Goal: Task Accomplishment & Management: Use online tool/utility

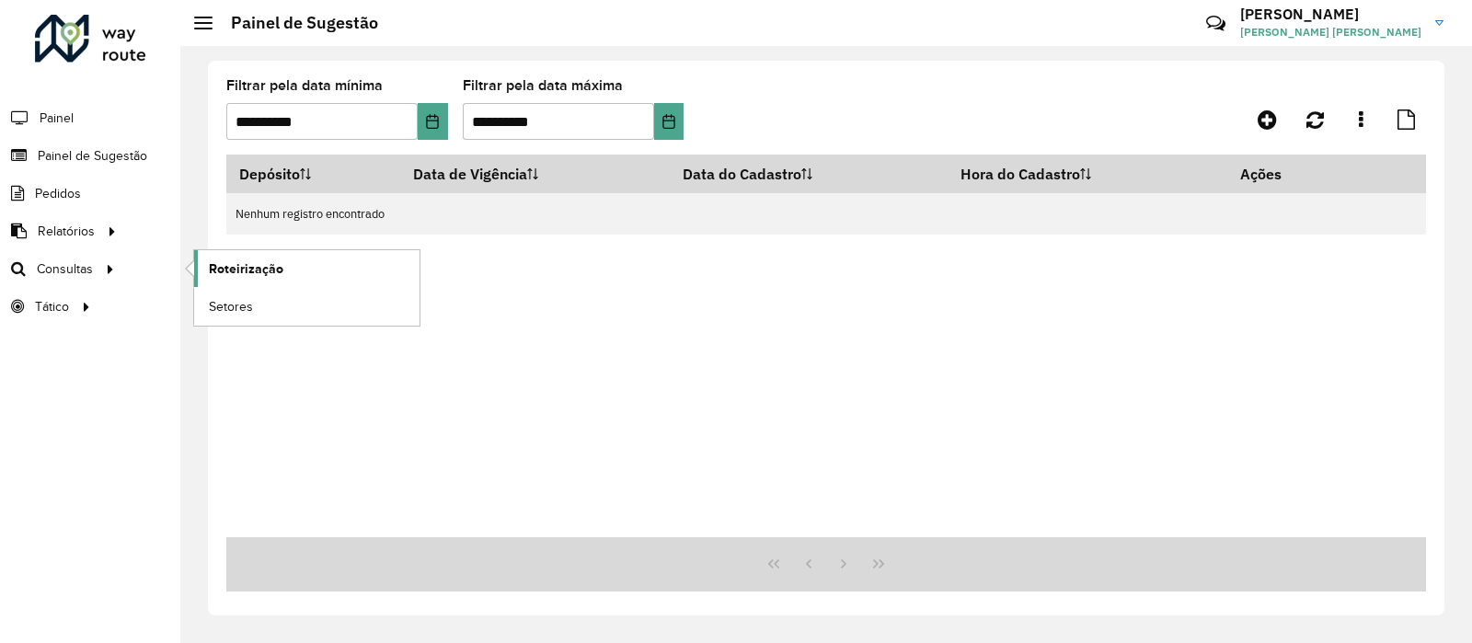
click at [240, 271] on span "Roteirização" at bounding box center [246, 268] width 75 height 19
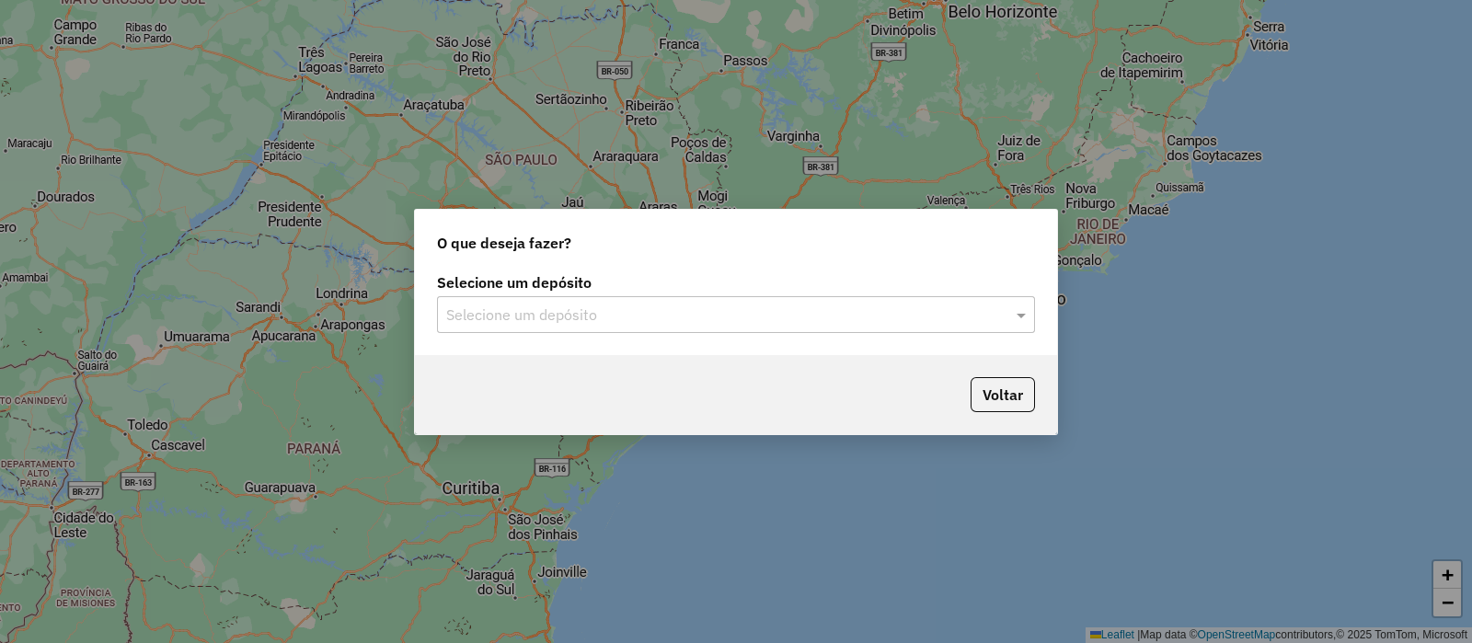
click at [667, 321] on input "text" at bounding box center [717, 316] width 543 height 22
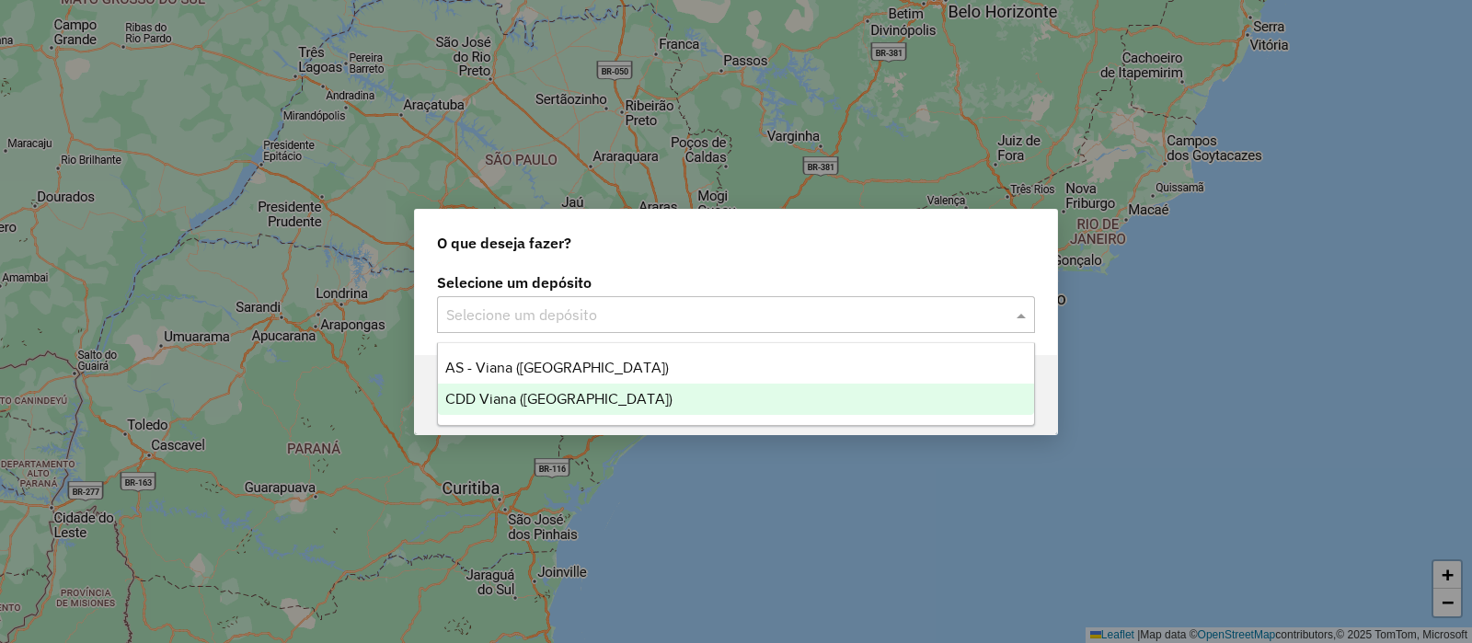
click at [552, 397] on span "CDD Viana ([GEOGRAPHIC_DATA])" at bounding box center [558, 399] width 227 height 16
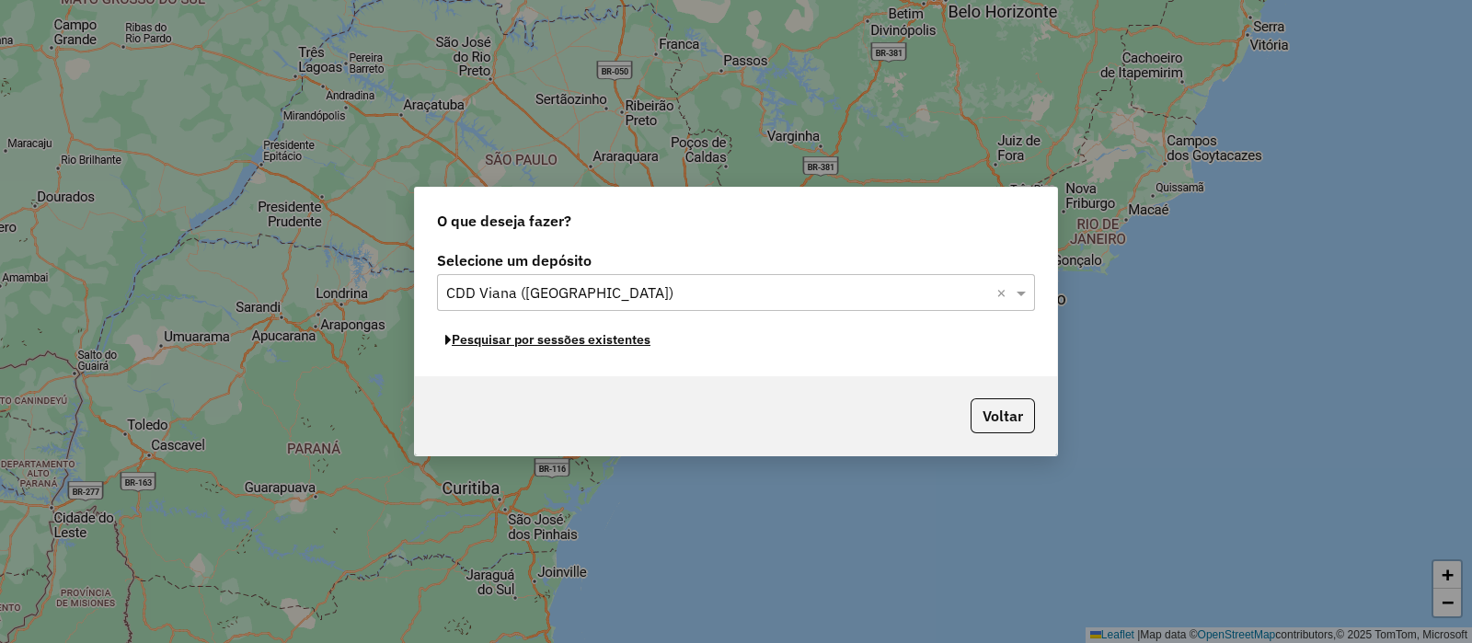
click at [511, 342] on button "Pesquisar por sessões existentes" at bounding box center [548, 340] width 222 height 29
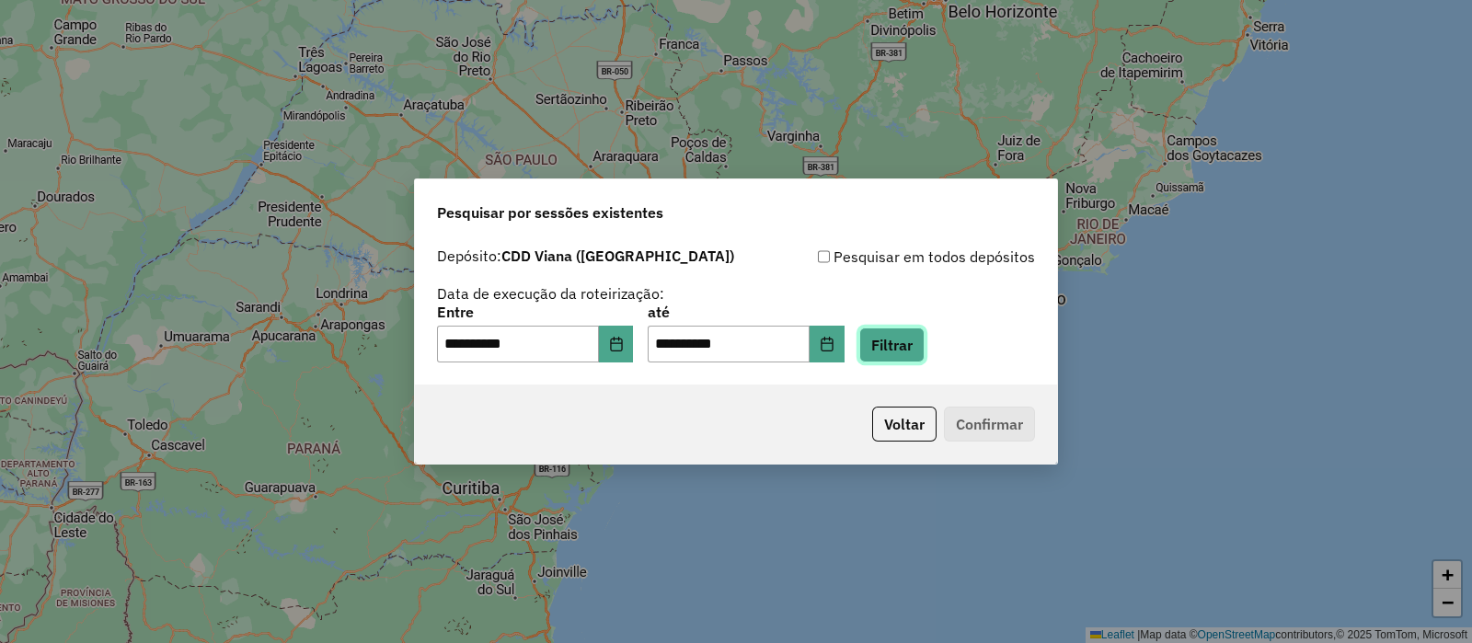
click at [917, 359] on button "Filtrar" at bounding box center [891, 345] width 65 height 35
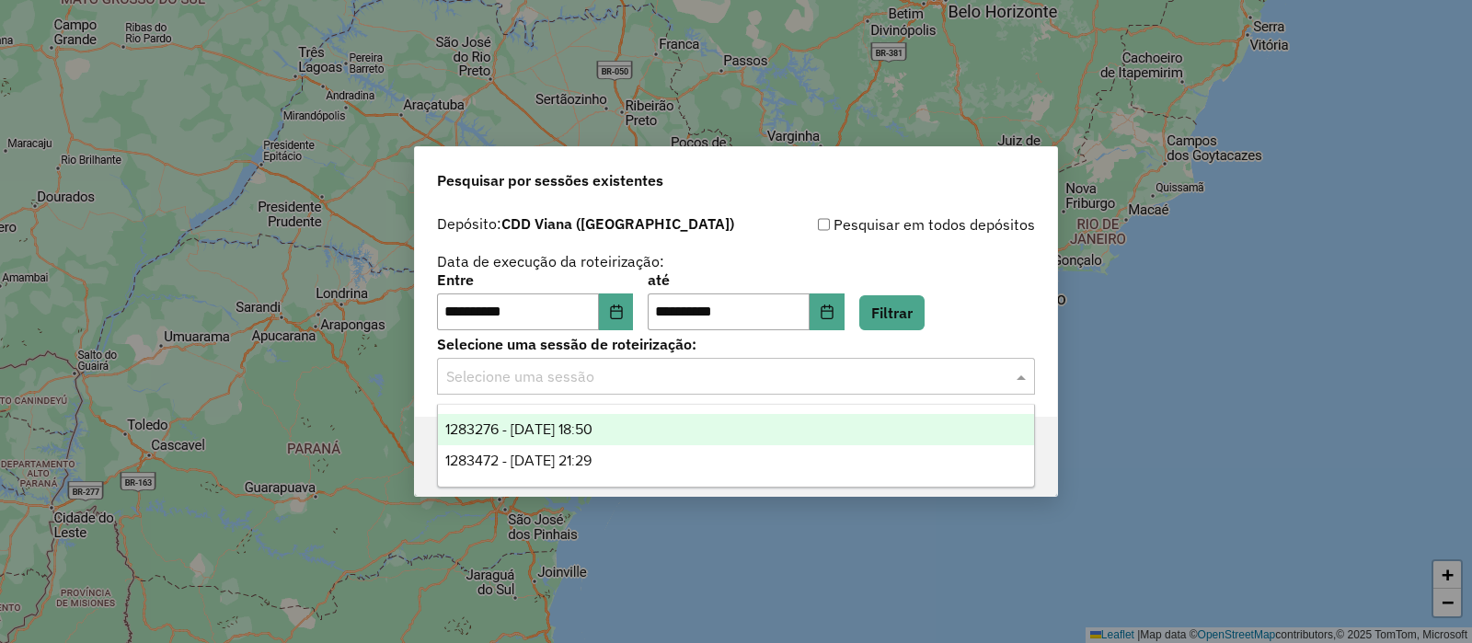
click at [551, 379] on input "text" at bounding box center [717, 377] width 543 height 22
click at [546, 425] on span "1283276 - 26/09/2025 18:50" at bounding box center [518, 429] width 147 height 16
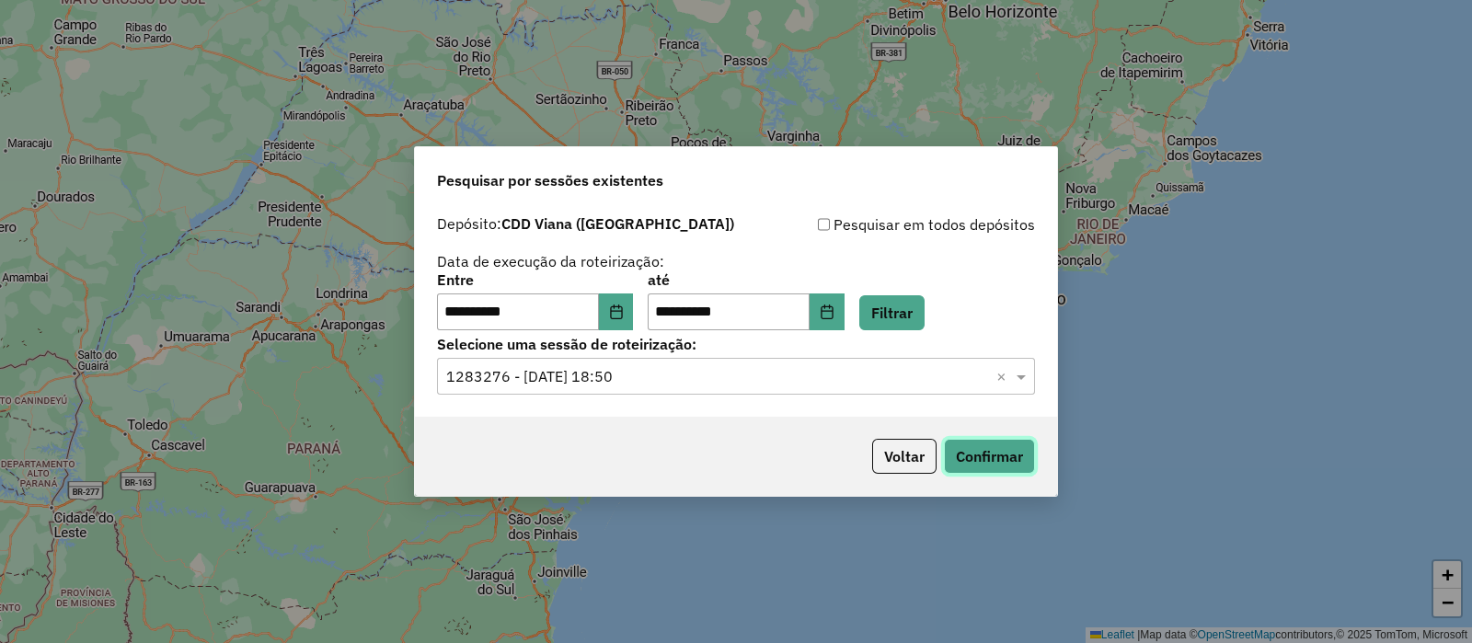
click at [957, 450] on button "Confirmar" at bounding box center [989, 456] width 91 height 35
click at [615, 311] on button "Choose Date" at bounding box center [616, 311] width 35 height 37
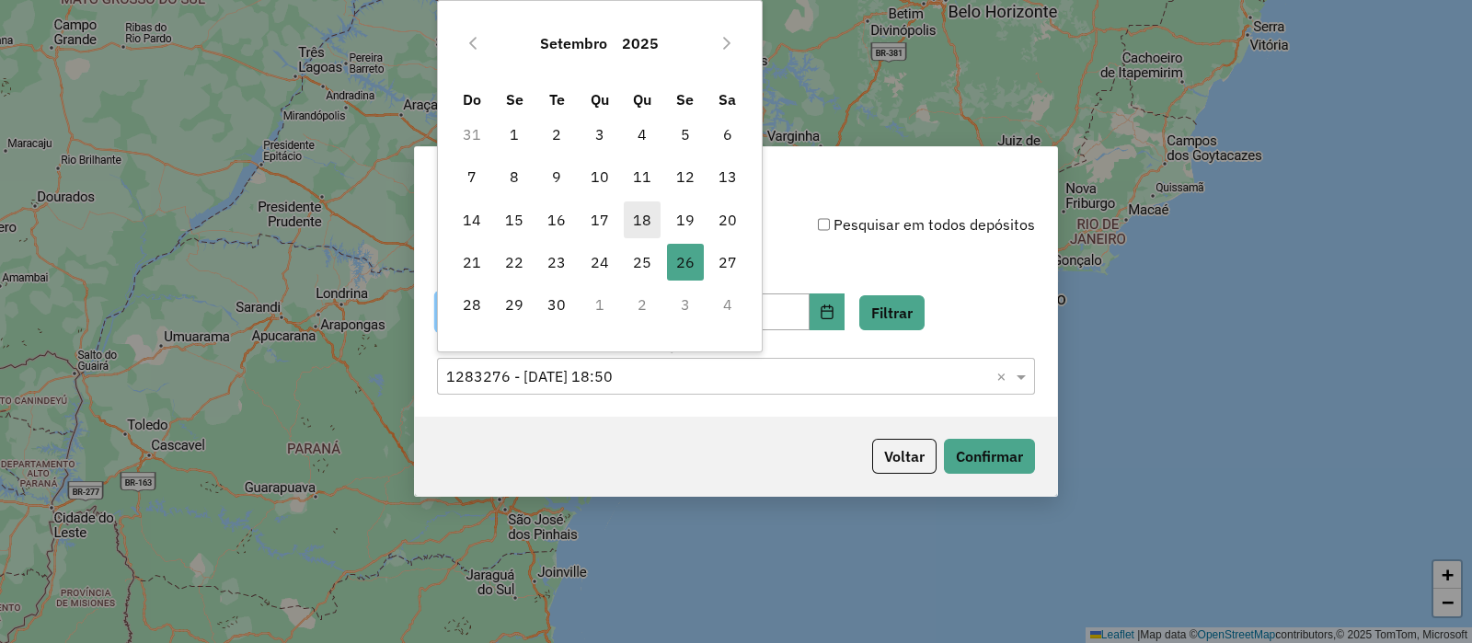
click at [639, 214] on span "18" at bounding box center [642, 219] width 37 height 37
type input "**********"
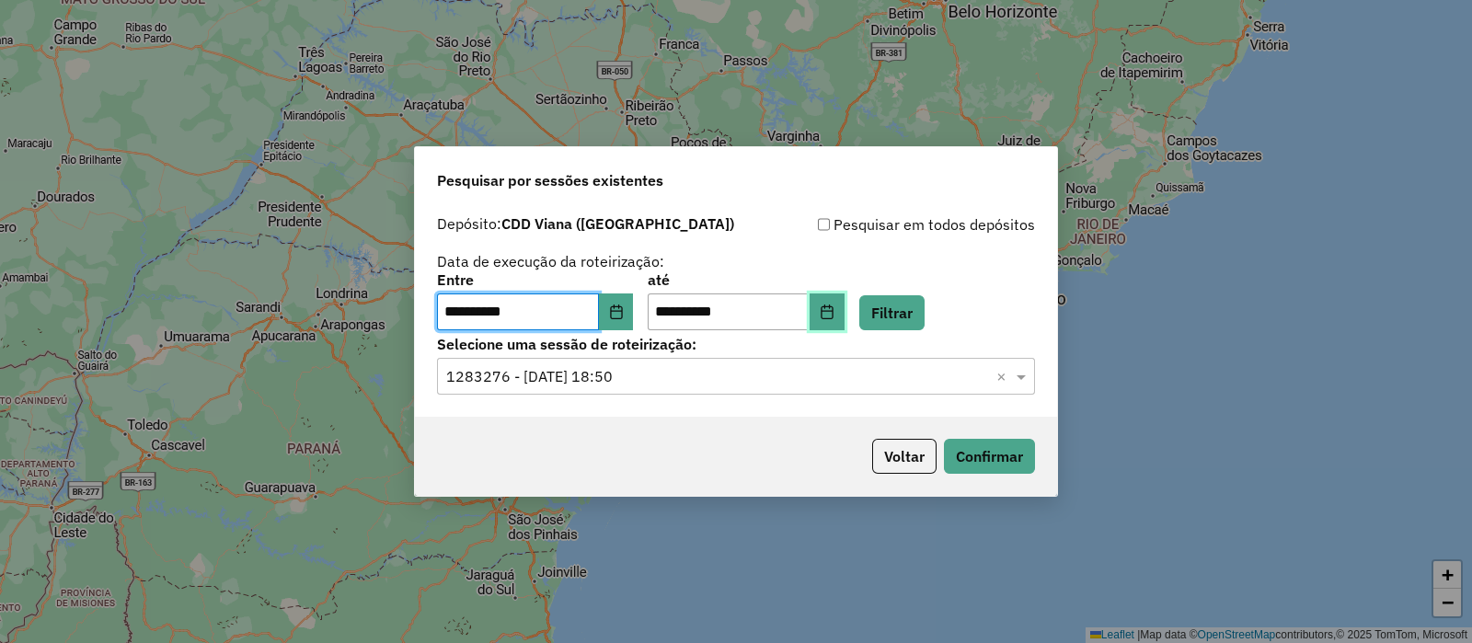
click at [845, 316] on button "Choose Date" at bounding box center [827, 311] width 35 height 37
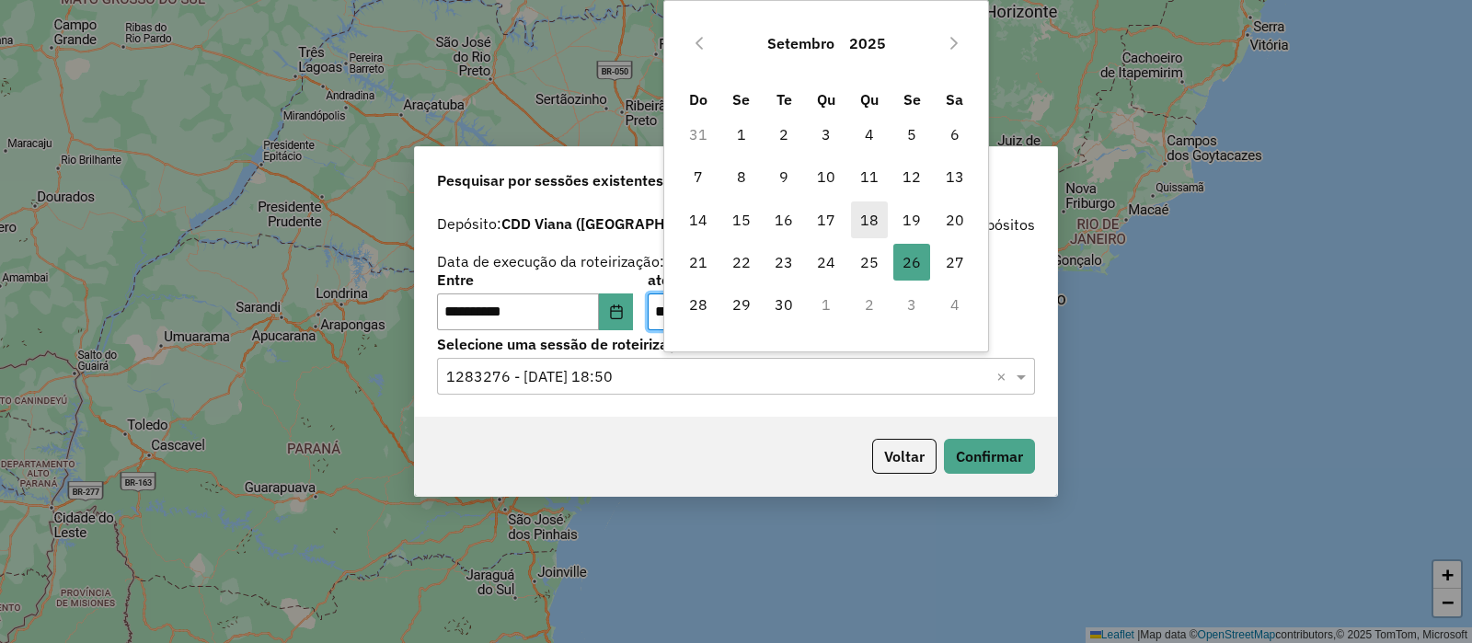
click at [862, 211] on span "18" at bounding box center [869, 219] width 37 height 37
type input "**********"
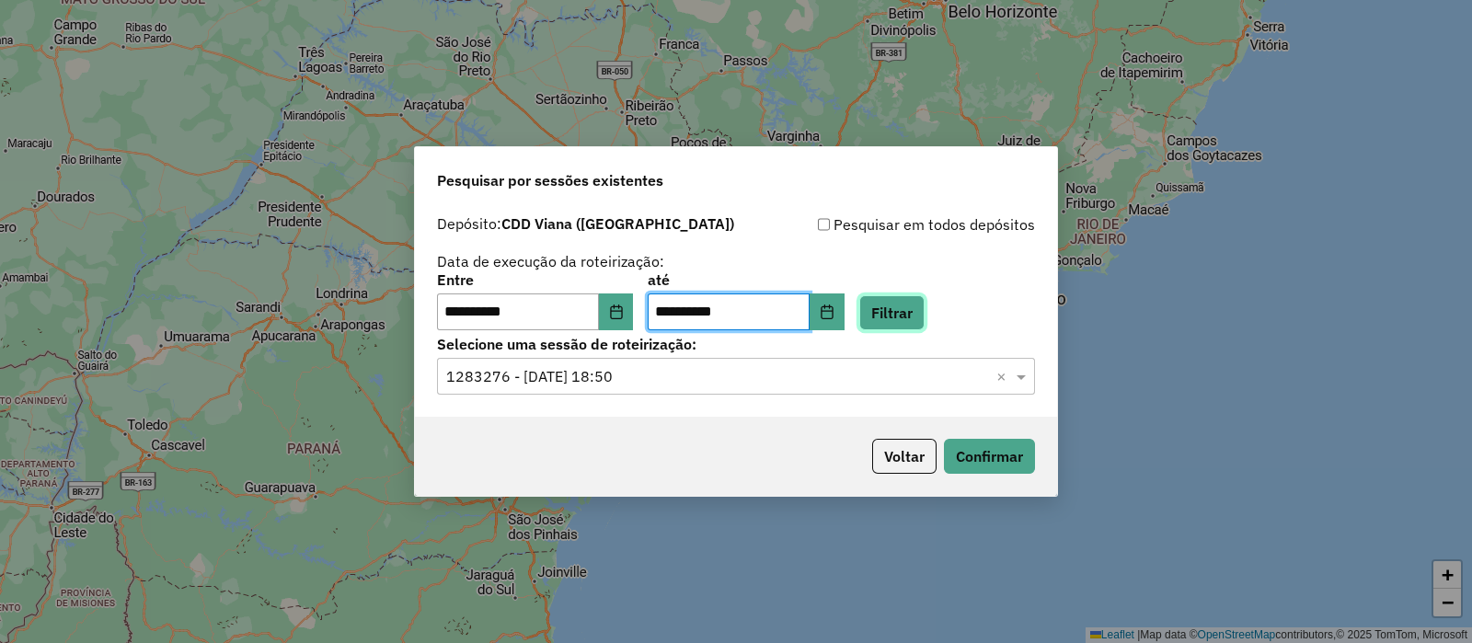
click at [925, 295] on button "Filtrar" at bounding box center [891, 312] width 65 height 35
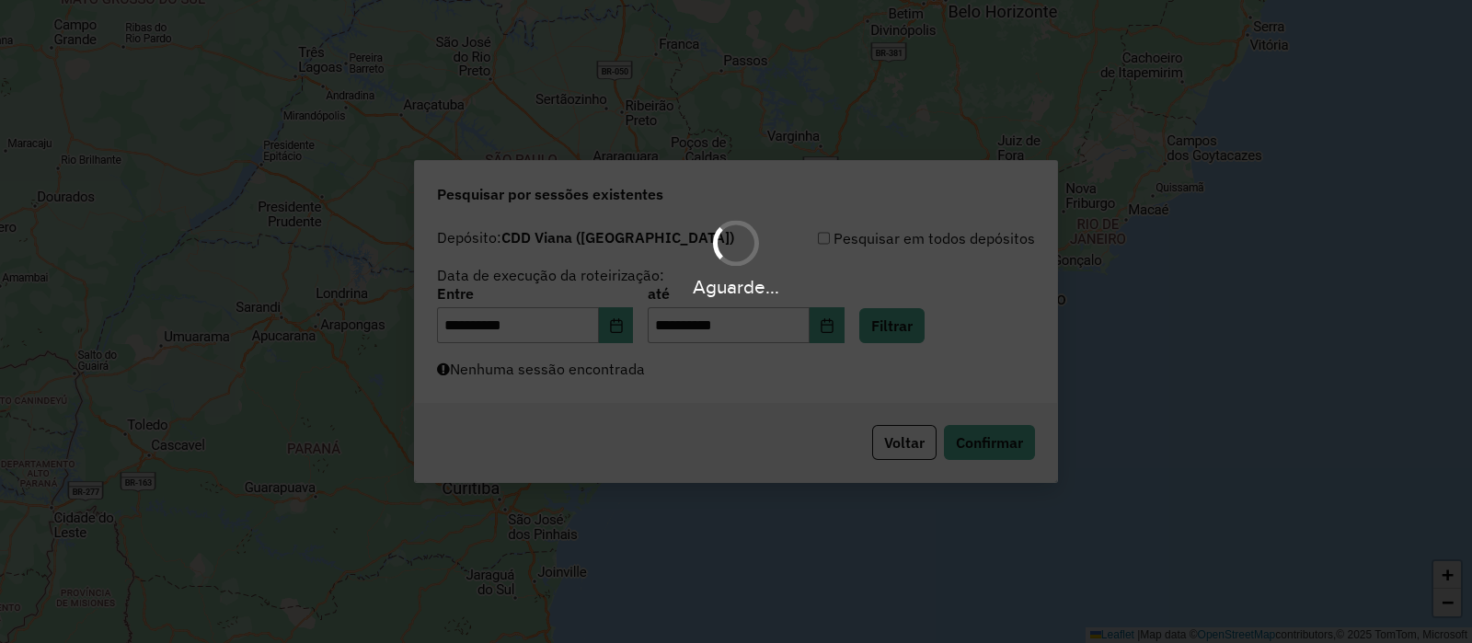
click at [929, 307] on div "Aguarde..." at bounding box center [736, 321] width 1472 height 643
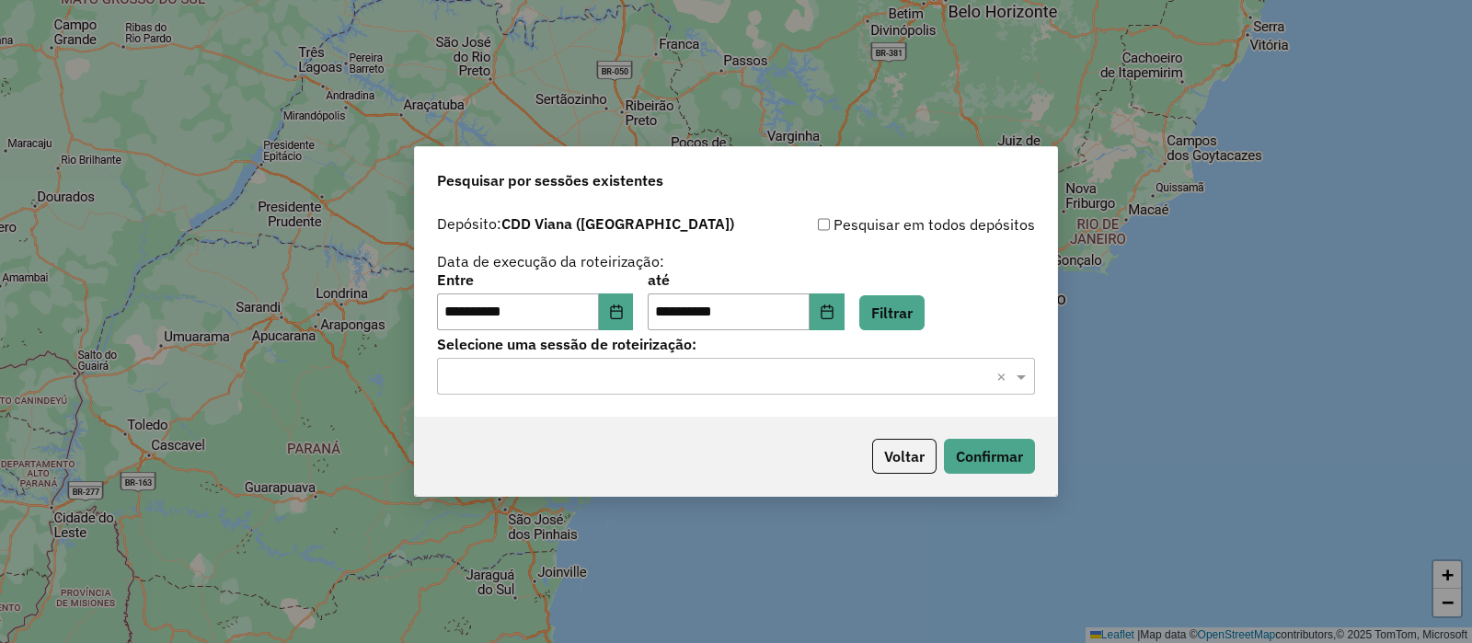
click at [543, 383] on input "text" at bounding box center [717, 377] width 543 height 22
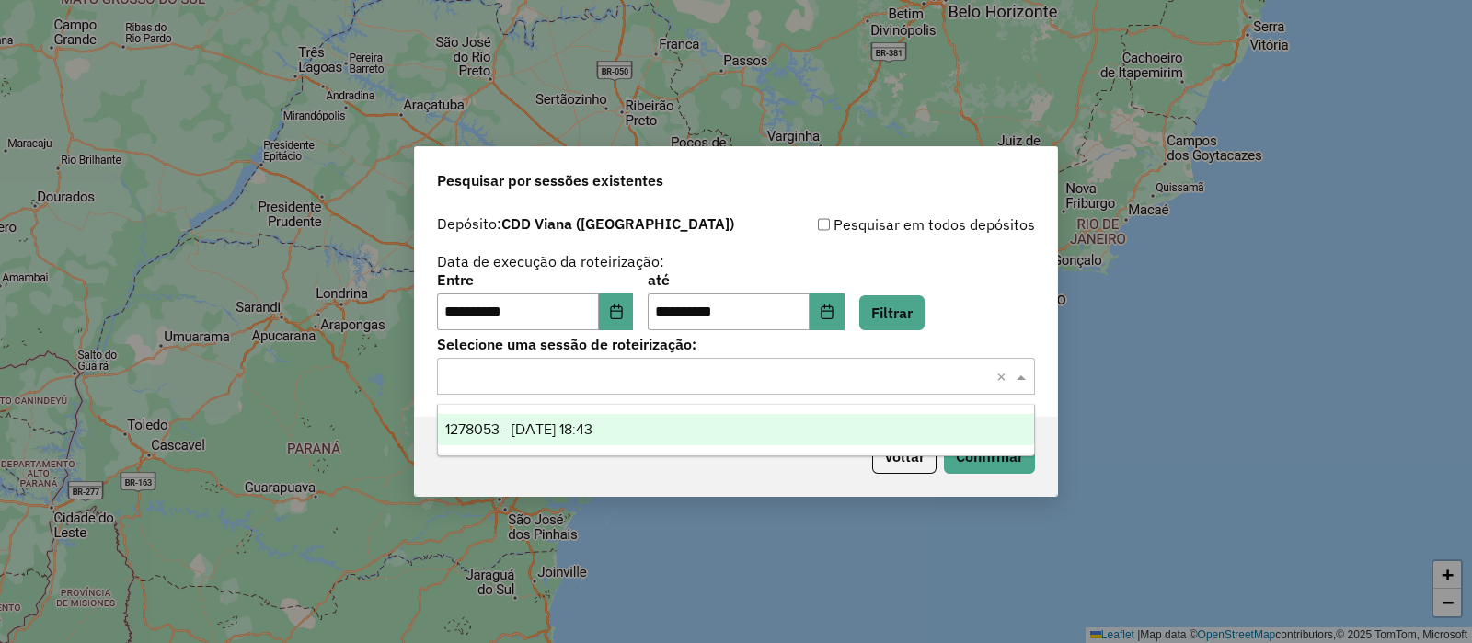
click at [563, 405] on ng-dropdown-panel "1278053 - 18/09/2025 18:43" at bounding box center [736, 430] width 598 height 52
click at [566, 404] on ng-dropdown-panel "1278053 - 18/09/2025 18:43" at bounding box center [736, 430] width 598 height 52
click at [592, 423] on span "1278053 - 18/09/2025 18:43" at bounding box center [518, 429] width 147 height 16
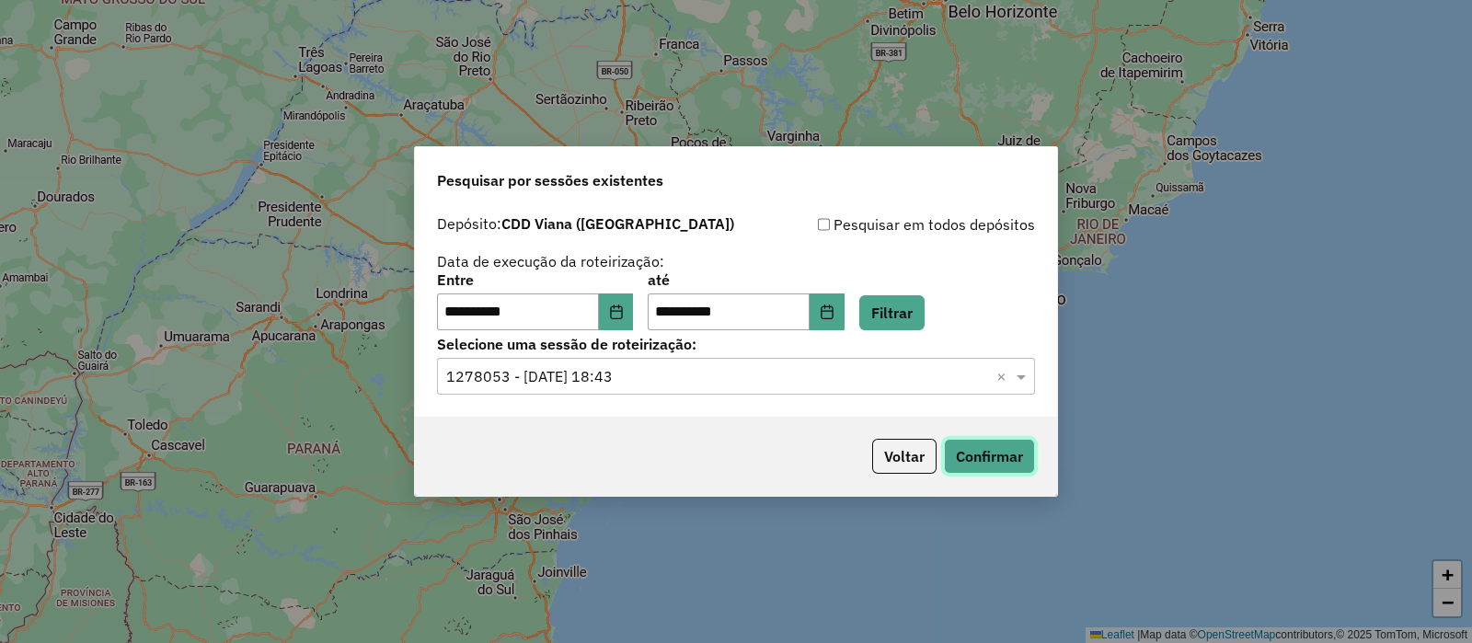
click at [975, 443] on button "Confirmar" at bounding box center [989, 456] width 91 height 35
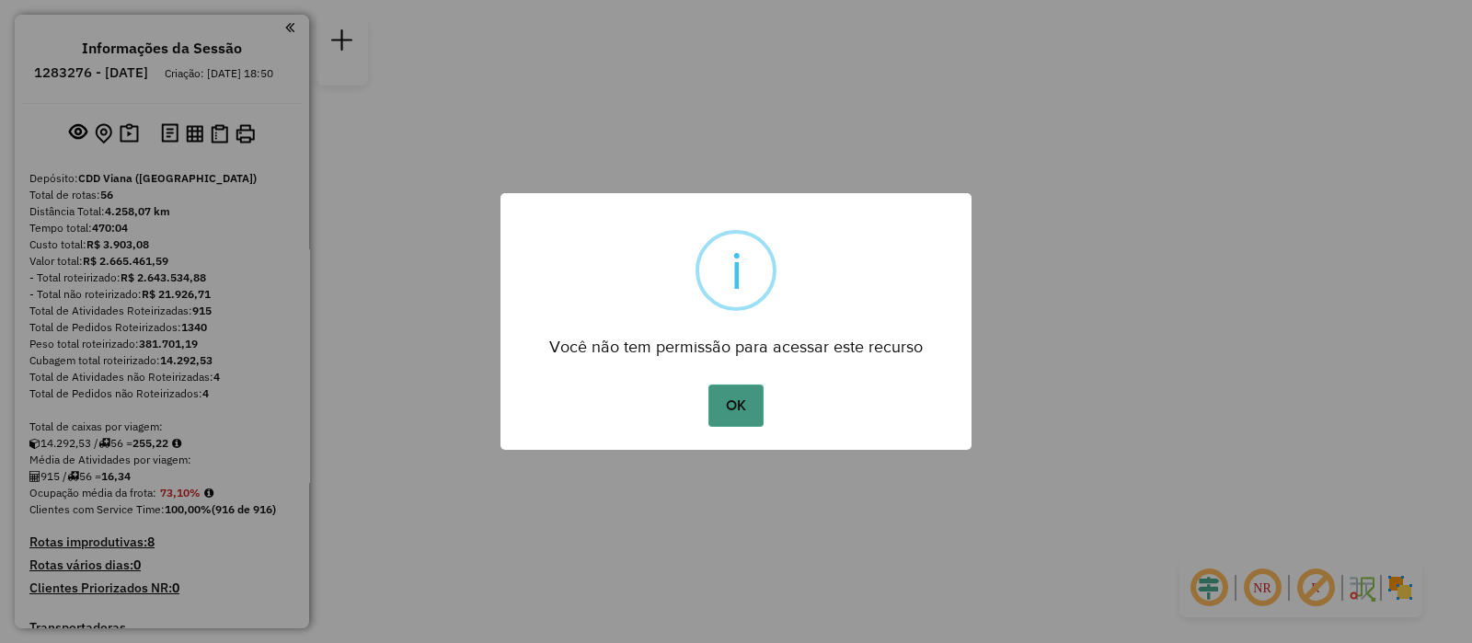
click at [726, 397] on button "OK" at bounding box center [735, 406] width 54 height 42
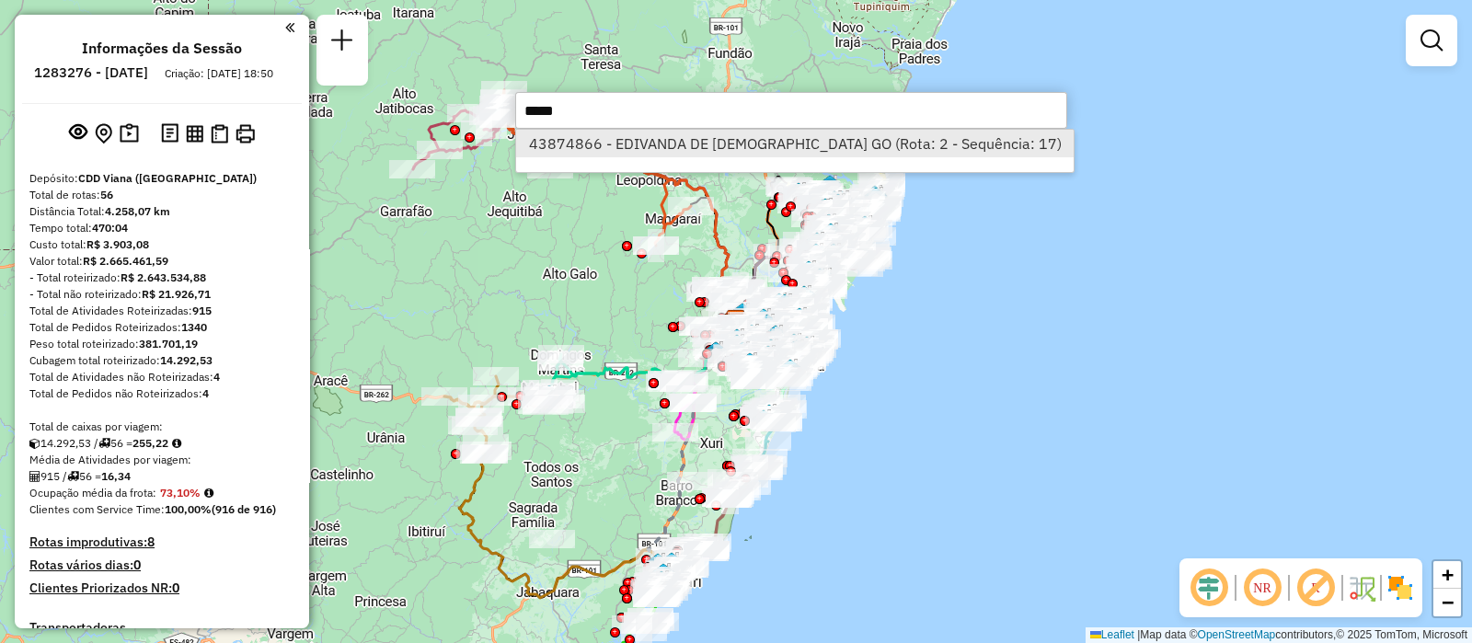
type input "*****"
click at [730, 149] on li "43874866 - EDIVANDA DE JESUS GO (Rota: 2 - Sequência: 17)" at bounding box center [795, 144] width 558 height 28
select select "**********"
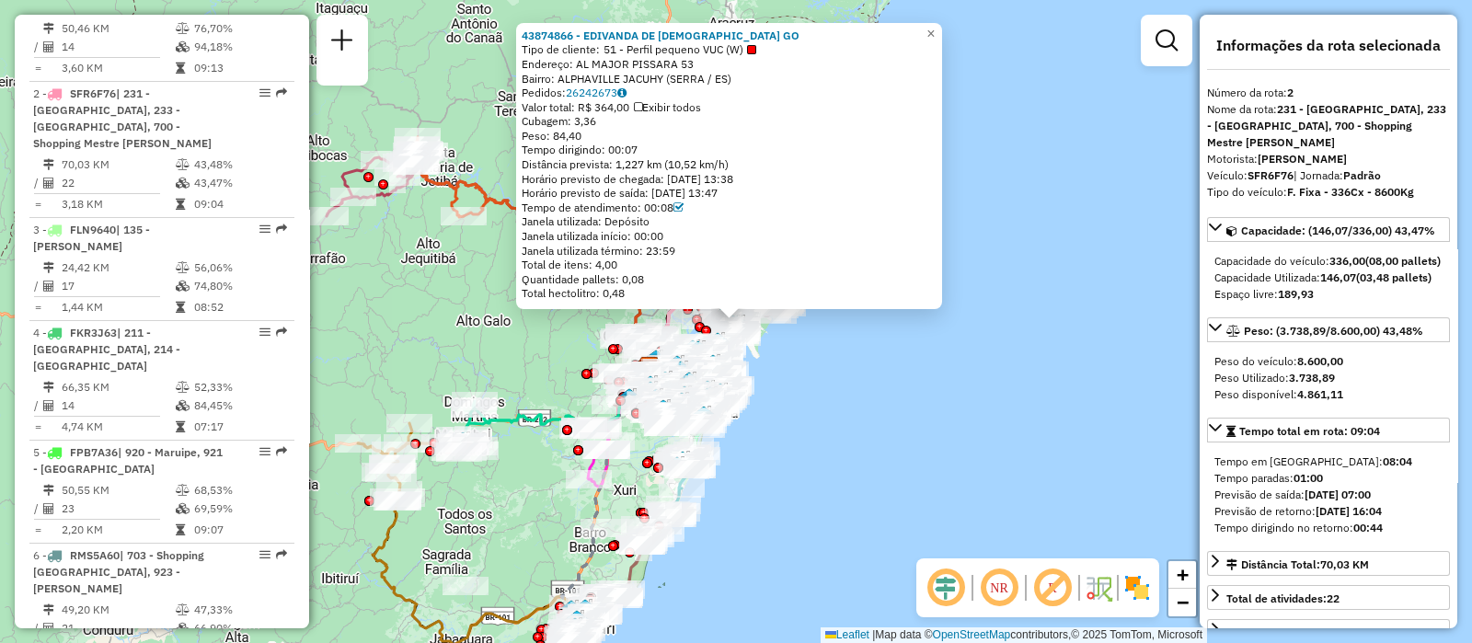
scroll to position [823, 0]
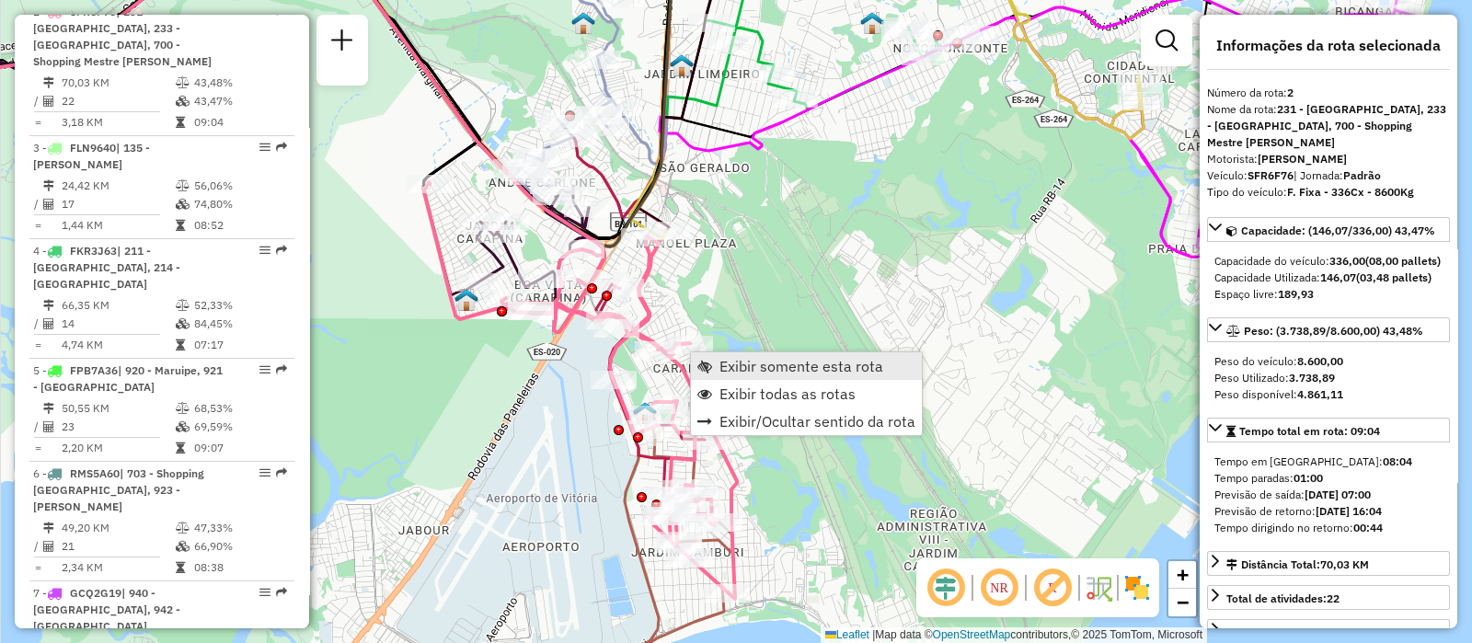
click at [741, 359] on span "Exibir somente esta rota" at bounding box center [801, 366] width 164 height 15
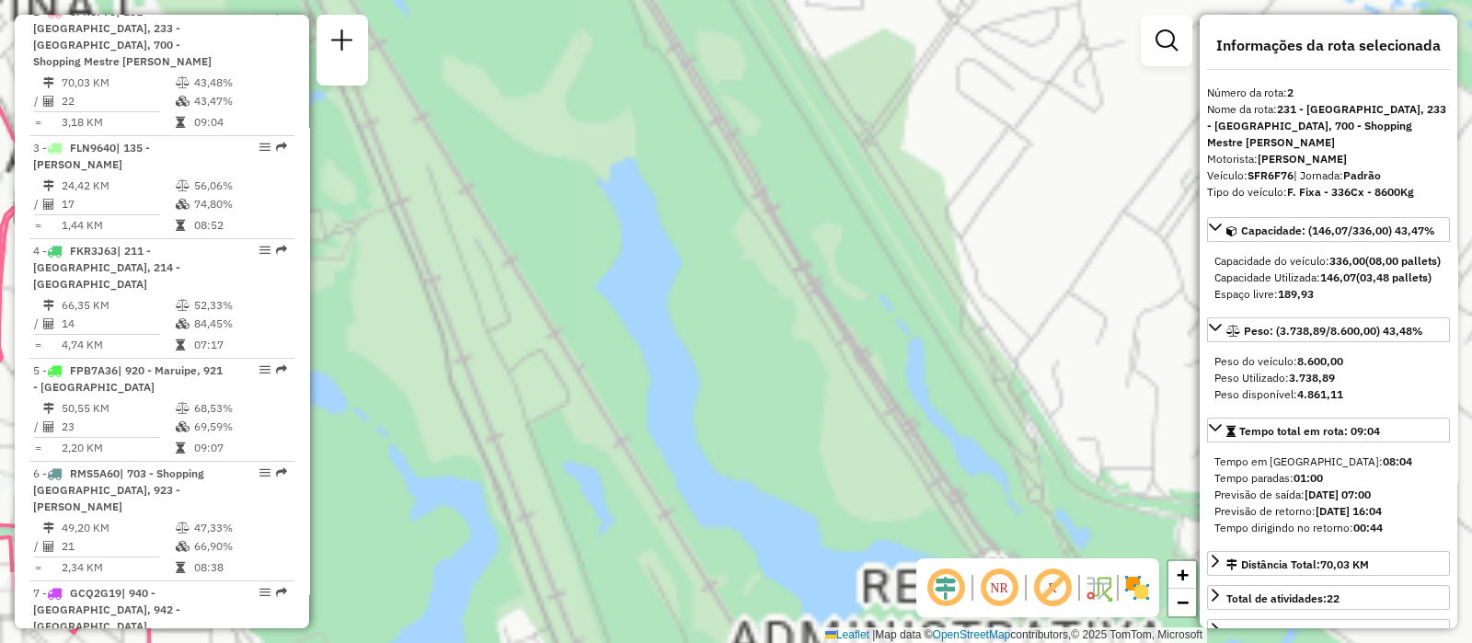
drag, startPoint x: 727, startPoint y: 260, endPoint x: 989, endPoint y: 323, distance: 269.6
click at [987, 322] on div "Janela de atendimento Grade de atendimento Capacidade Transportadoras Veículos …" at bounding box center [736, 321] width 1472 height 643
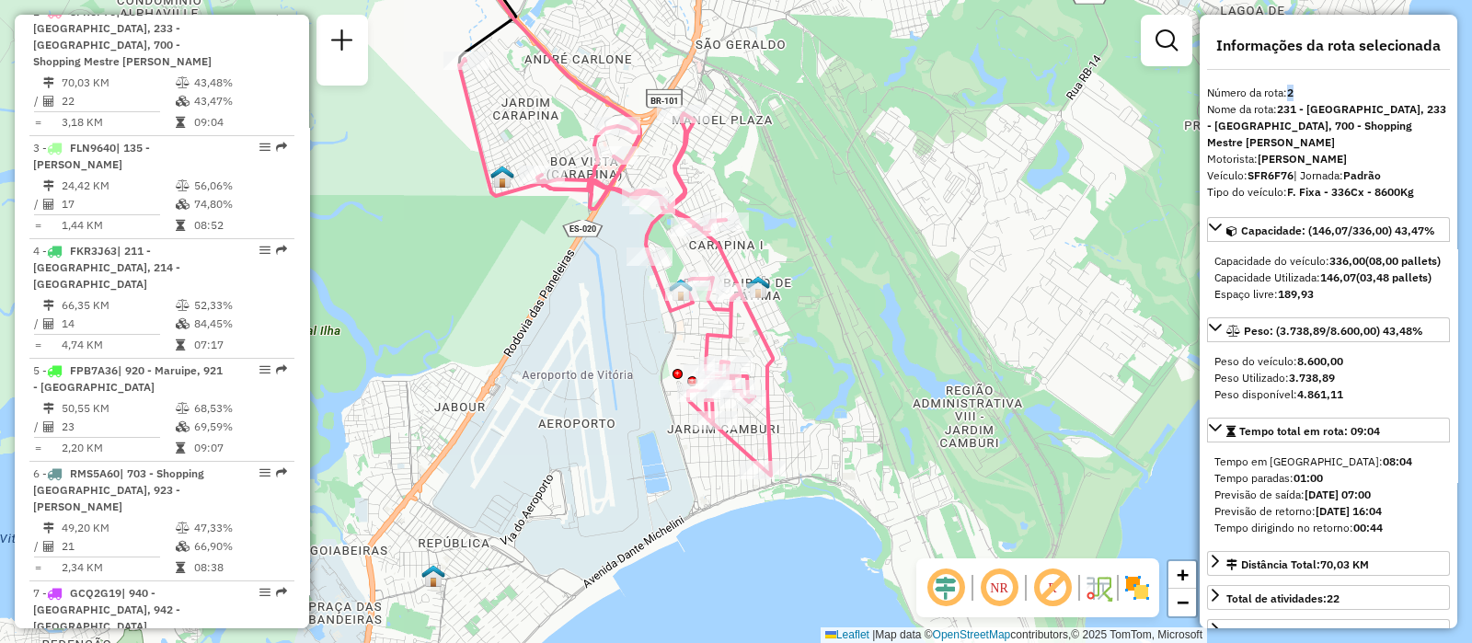
drag, startPoint x: 1289, startPoint y: 93, endPoint x: 1302, endPoint y: 89, distance: 13.4
click at [1302, 89] on div "Número da rota: 2" at bounding box center [1328, 93] width 243 height 17
copy strong "2"
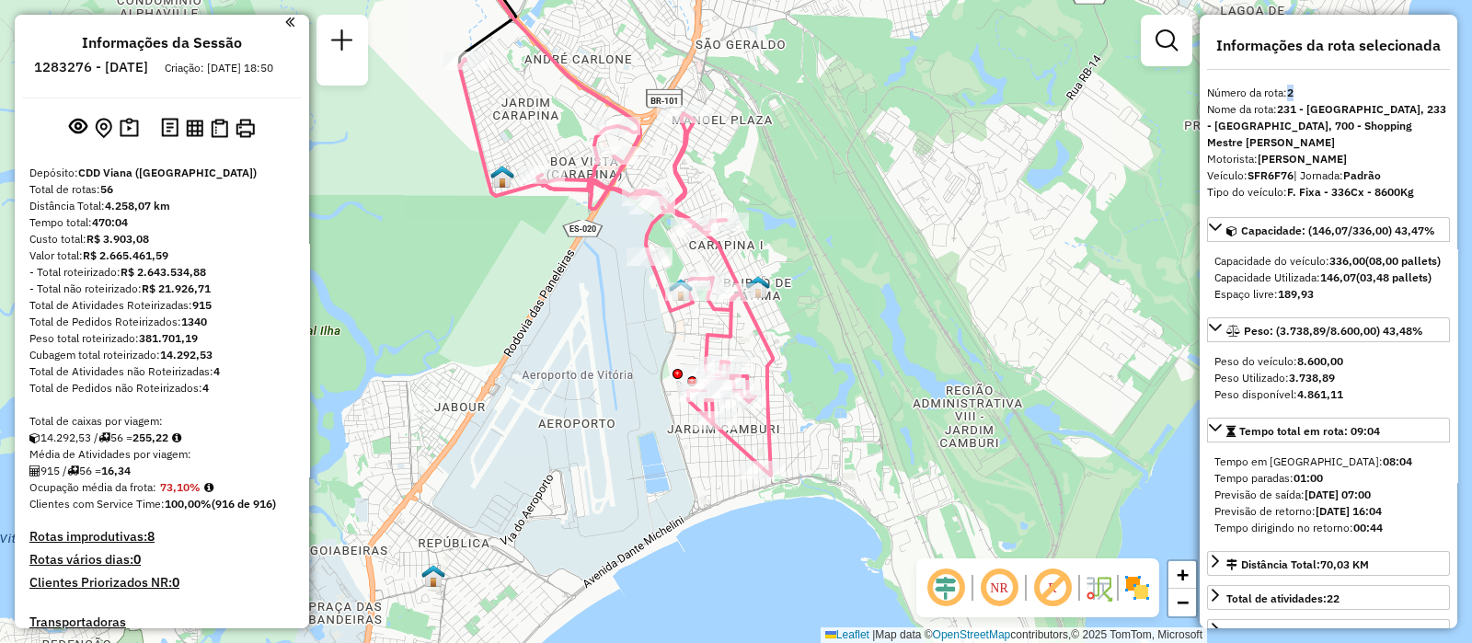
scroll to position [0, 0]
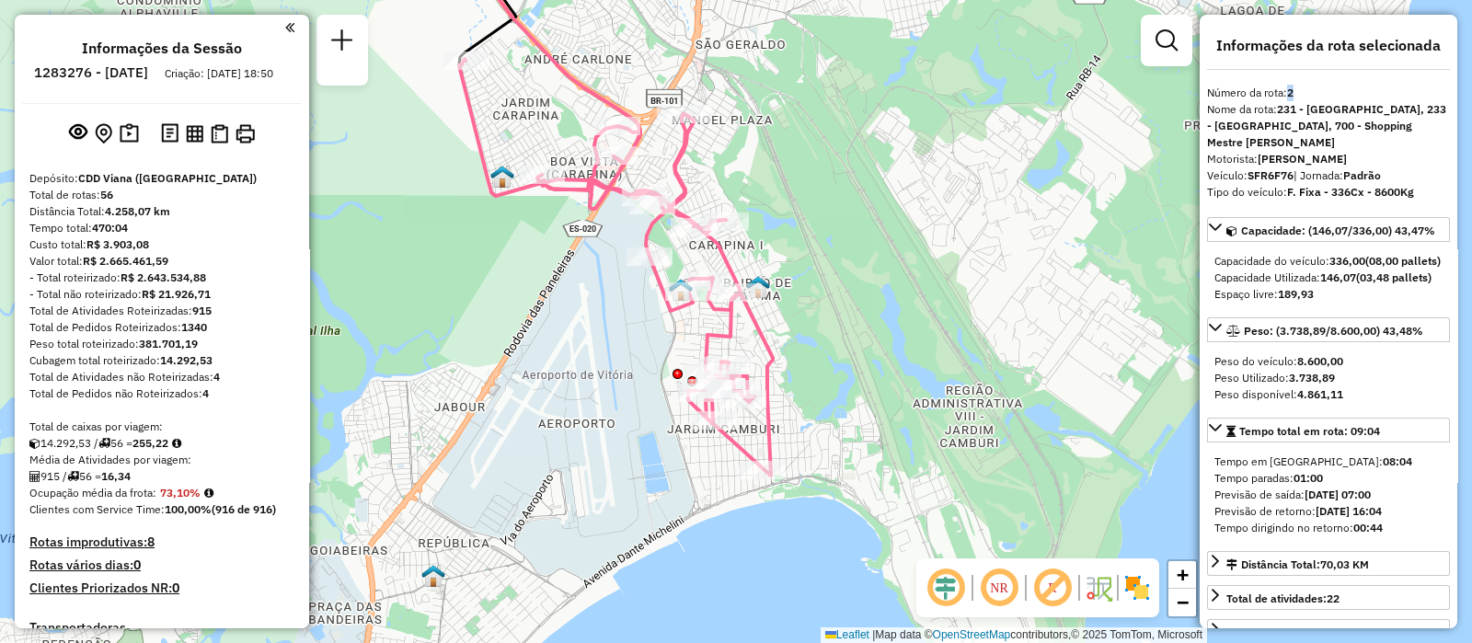
click at [124, 76] on h6 "1283276 - 26/09/2025" at bounding box center [91, 72] width 114 height 17
copy h6 "1283276"
click at [1292, 95] on div "Número da rota: 2" at bounding box center [1328, 93] width 243 height 17
copy strong "2"
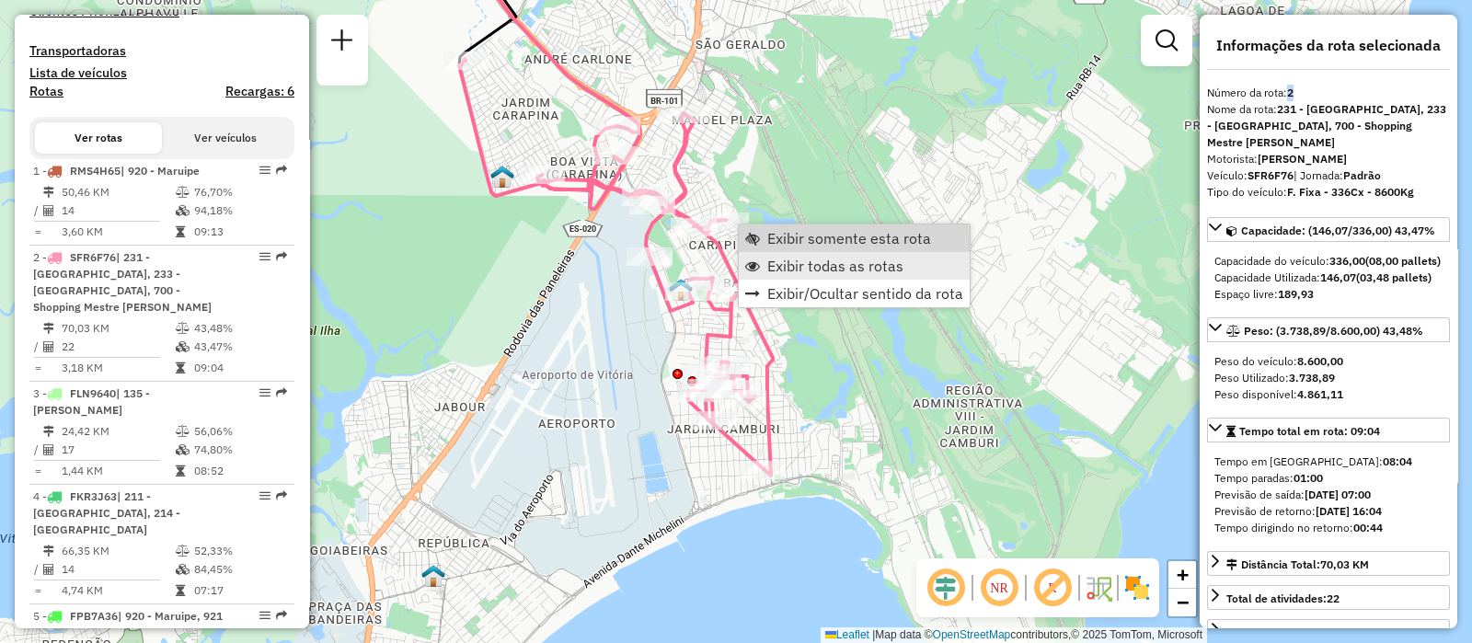
scroll to position [823, 0]
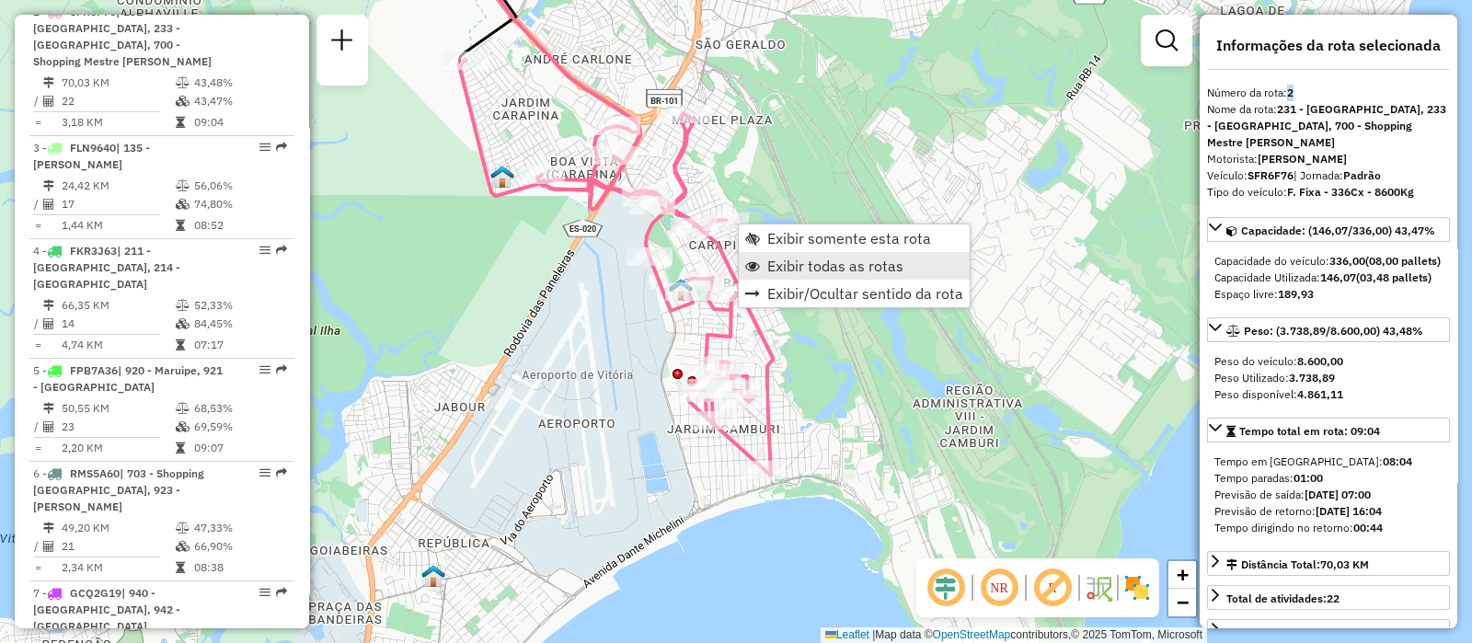
click at [834, 270] on span "Exibir todas as rotas" at bounding box center [835, 266] width 136 height 15
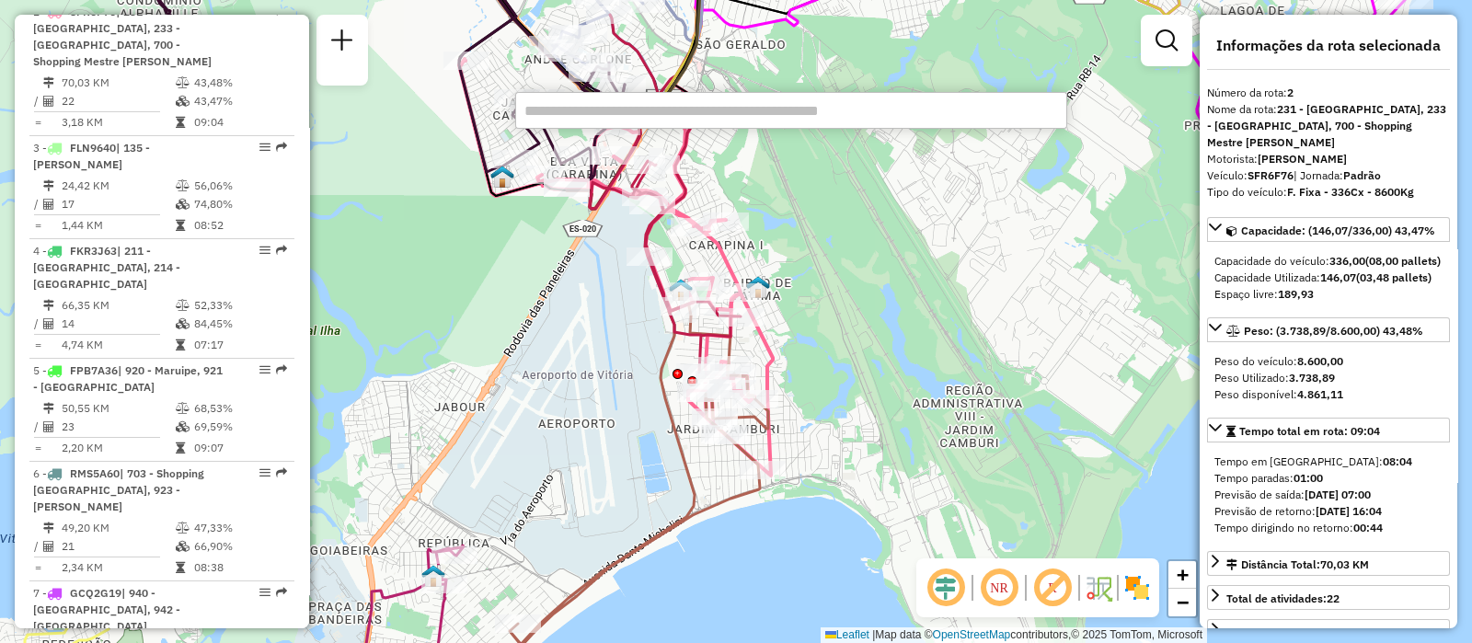
paste input "****"
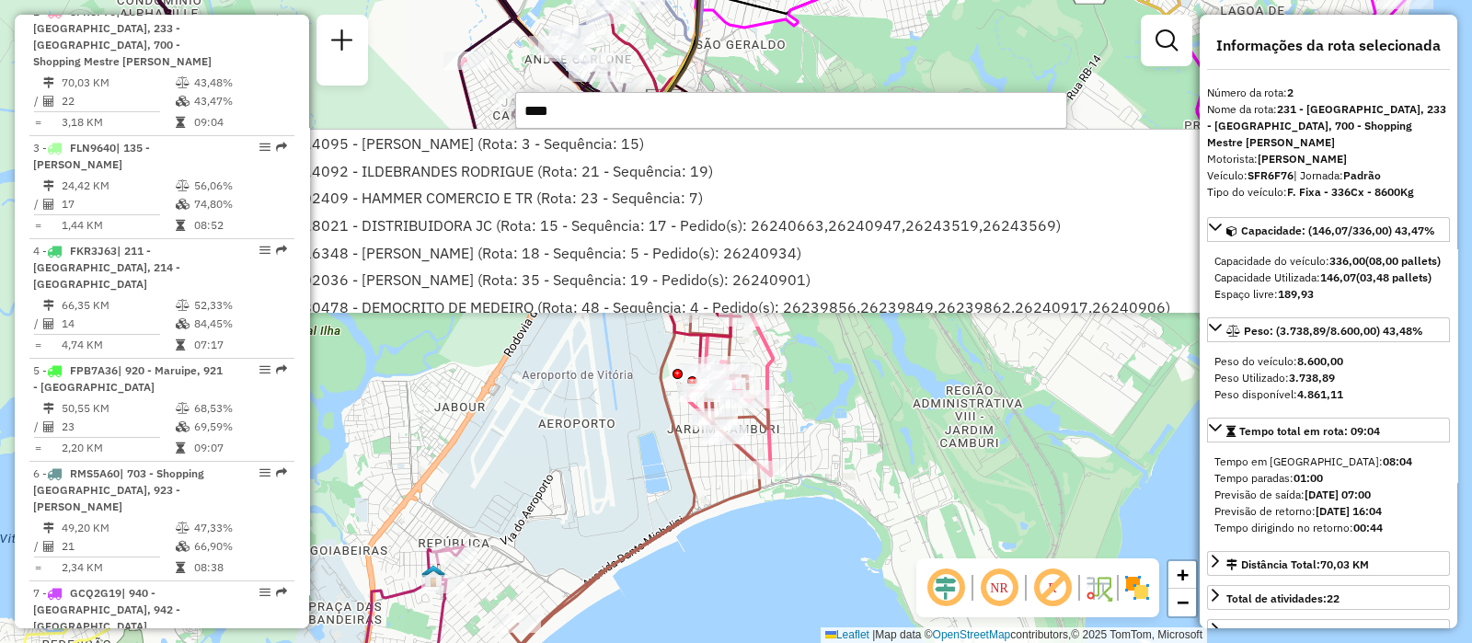
paste input "*"
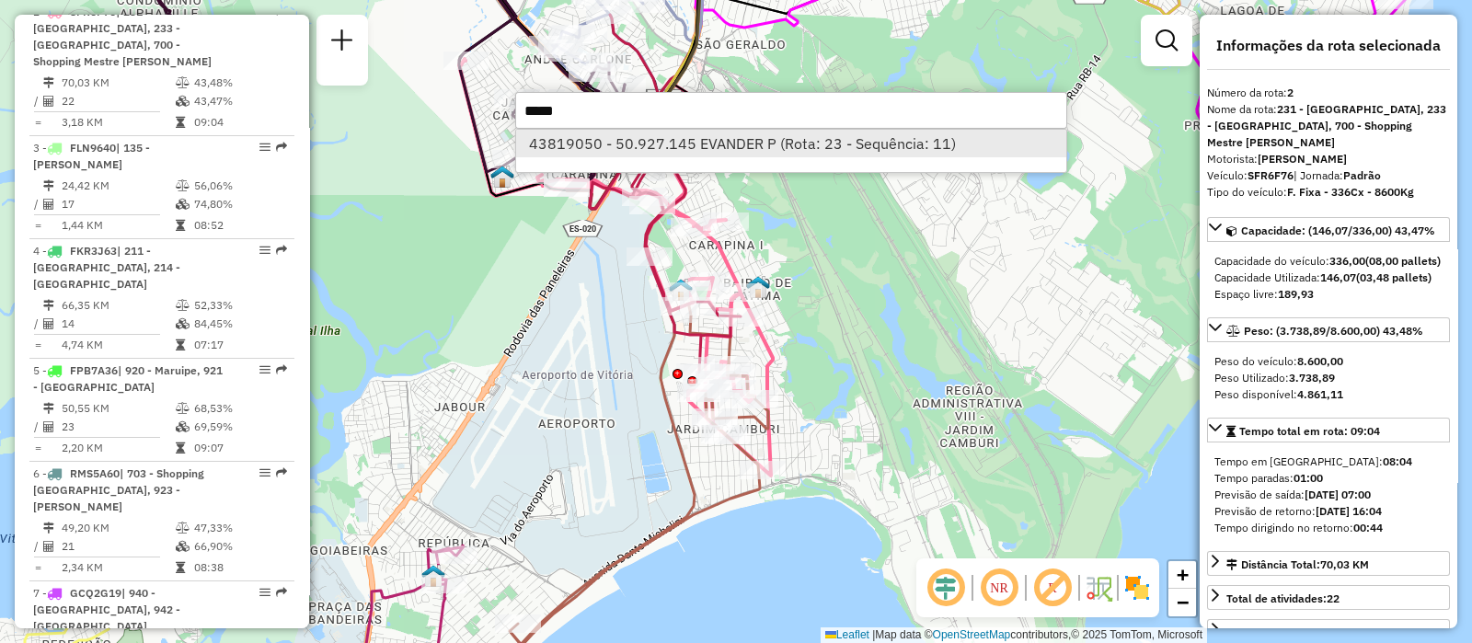
type input "*****"
click at [641, 136] on li "43819050 - 50.927.145 EVANDER P (Rota: 23 - Sequência: 11)" at bounding box center [791, 144] width 550 height 28
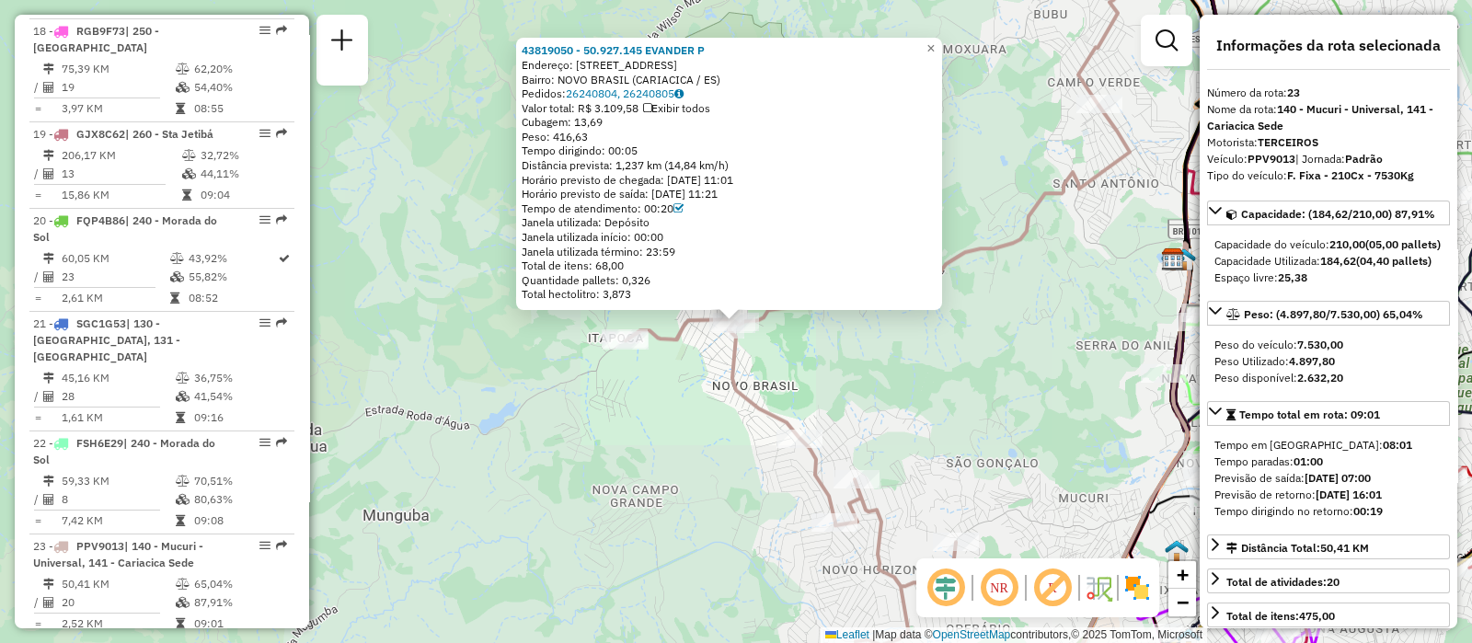
scroll to position [2982, 0]
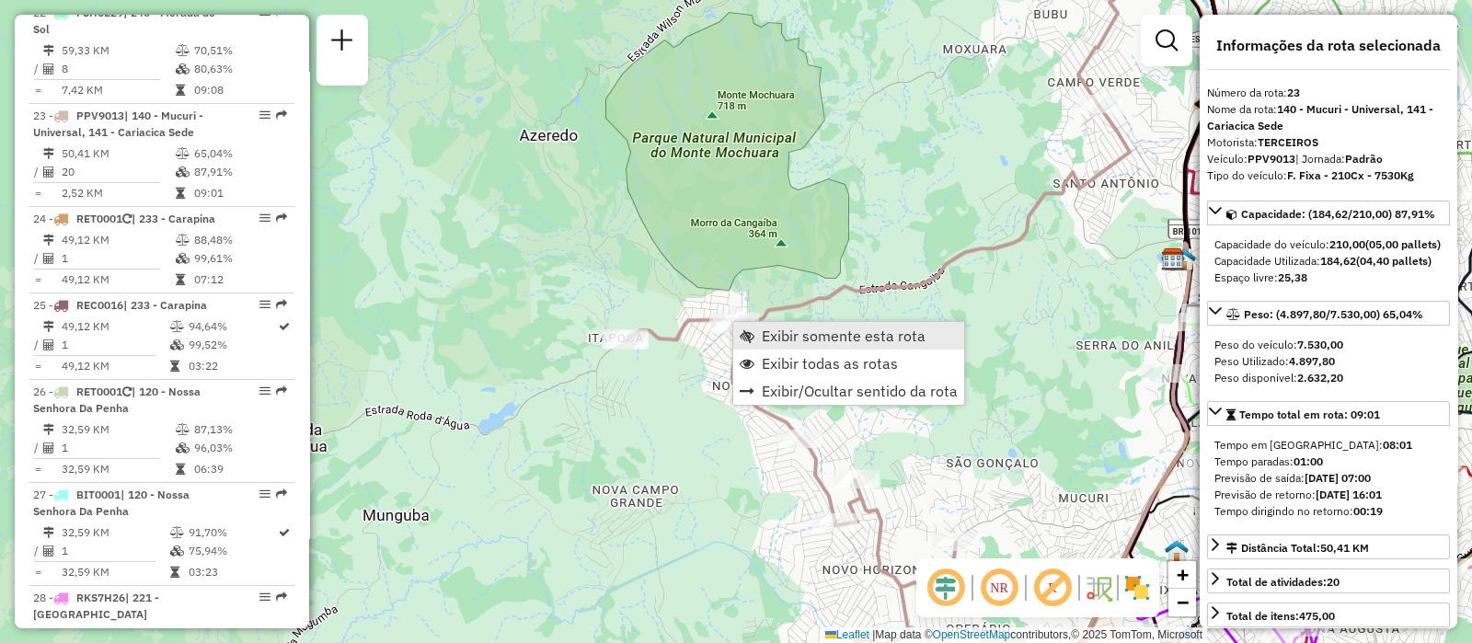
click at [781, 339] on span "Exibir somente esta rota" at bounding box center [844, 335] width 164 height 15
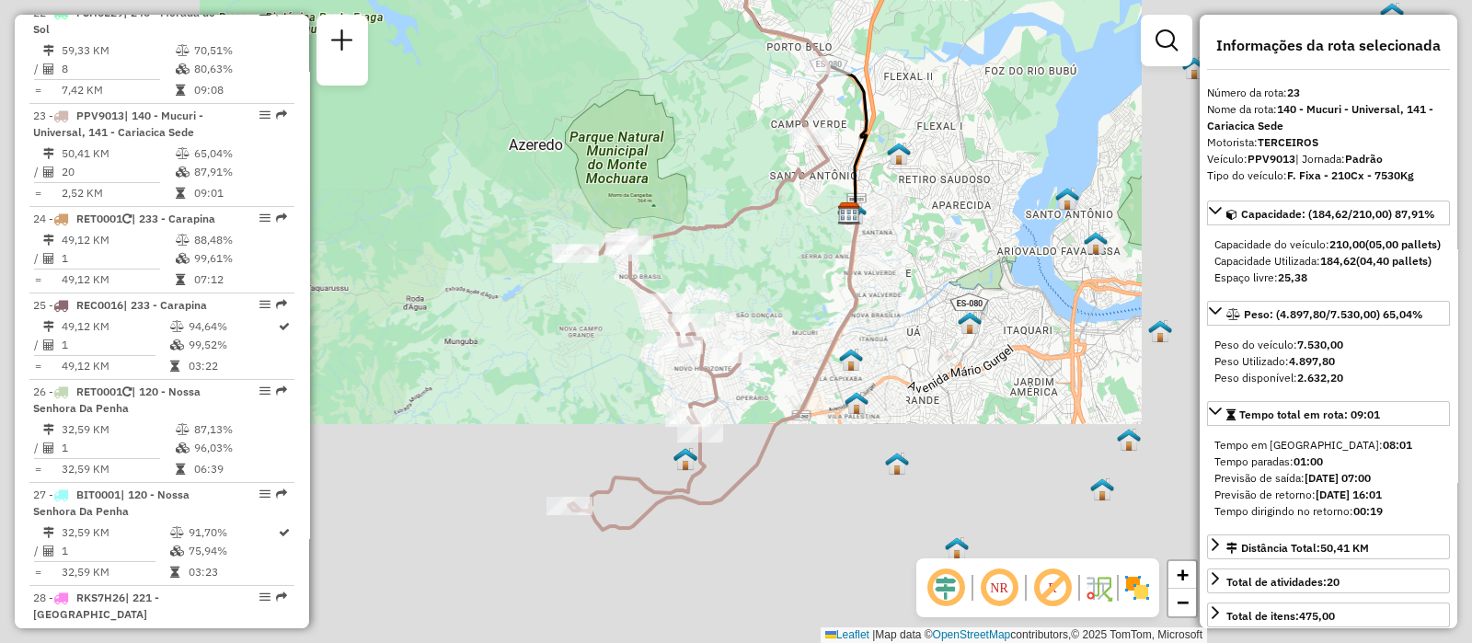
drag, startPoint x: 892, startPoint y: 437, endPoint x: 879, endPoint y: 387, distance: 51.6
click at [879, 387] on div "Janela de atendimento Grade de atendimento Capacidade Transportadoras Veículos …" at bounding box center [736, 321] width 1472 height 643
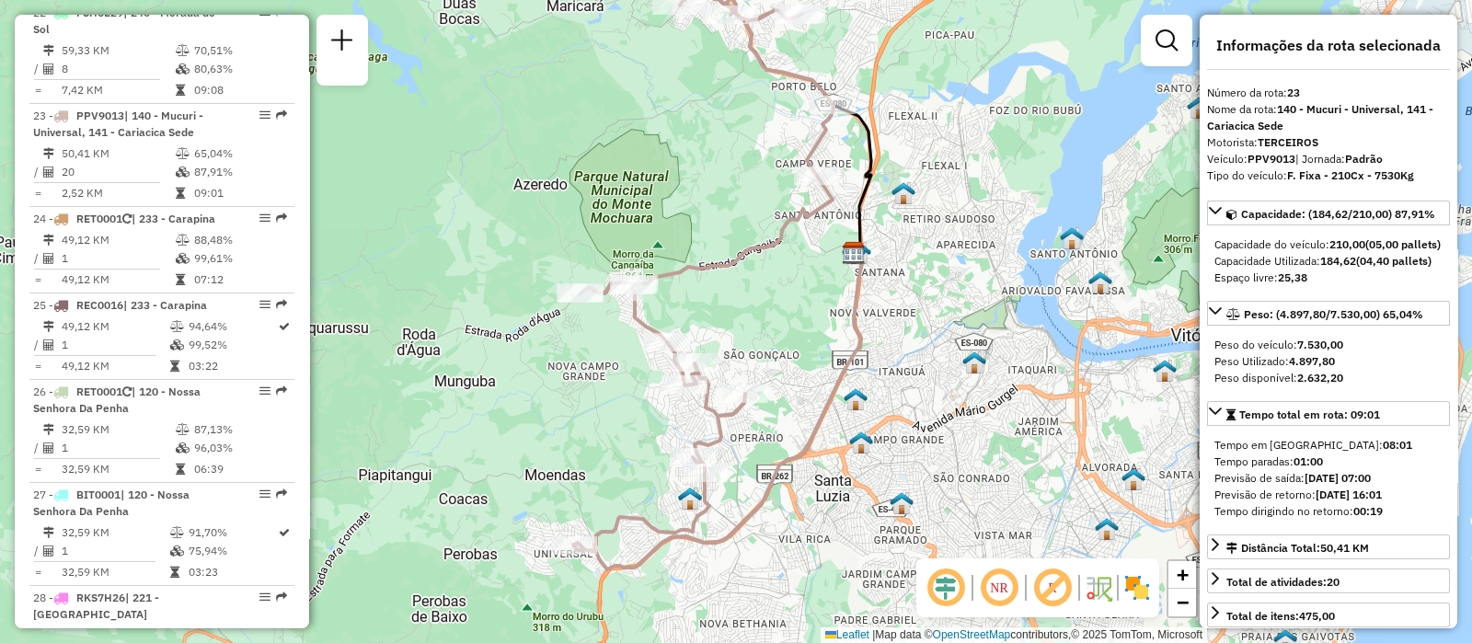
click at [719, 264] on icon at bounding box center [703, 262] width 260 height 580
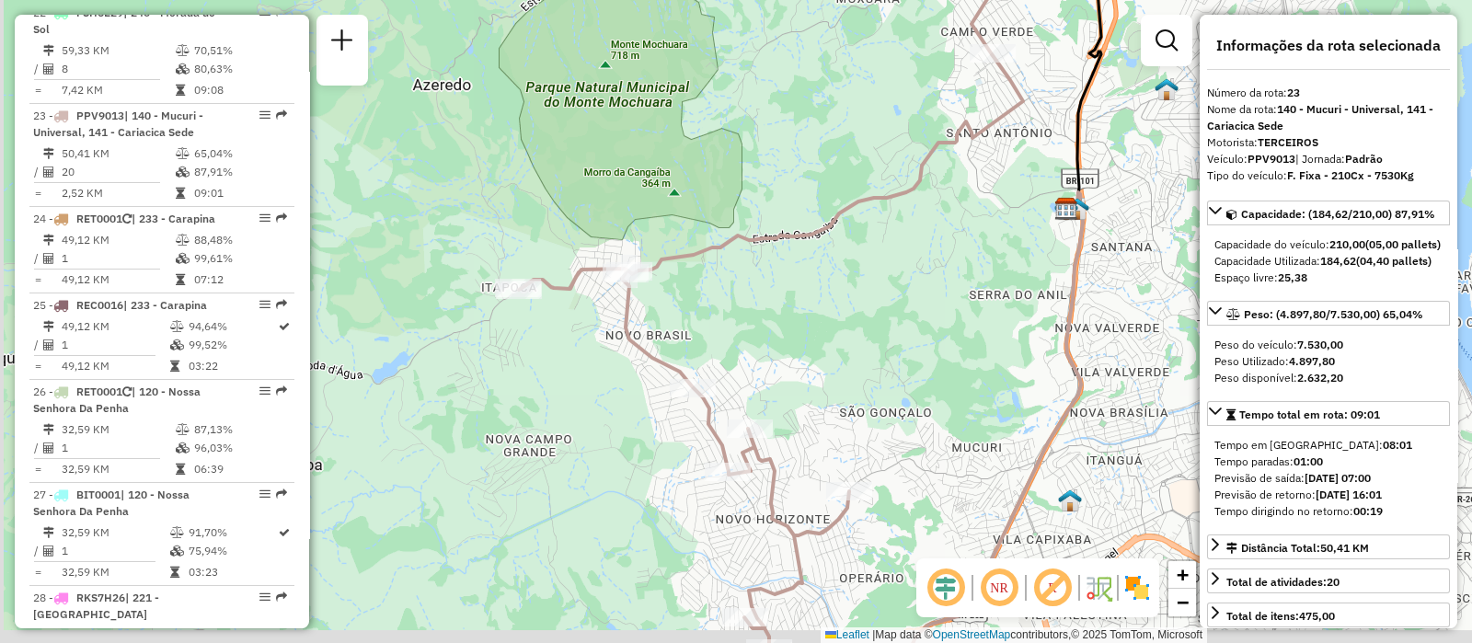
drag, startPoint x: 662, startPoint y: 282, endPoint x: 753, endPoint y: 261, distance: 92.6
click at [753, 261] on div "Janela de atendimento Grade de atendimento Capacidade Transportadoras Veículos …" at bounding box center [736, 321] width 1472 height 643
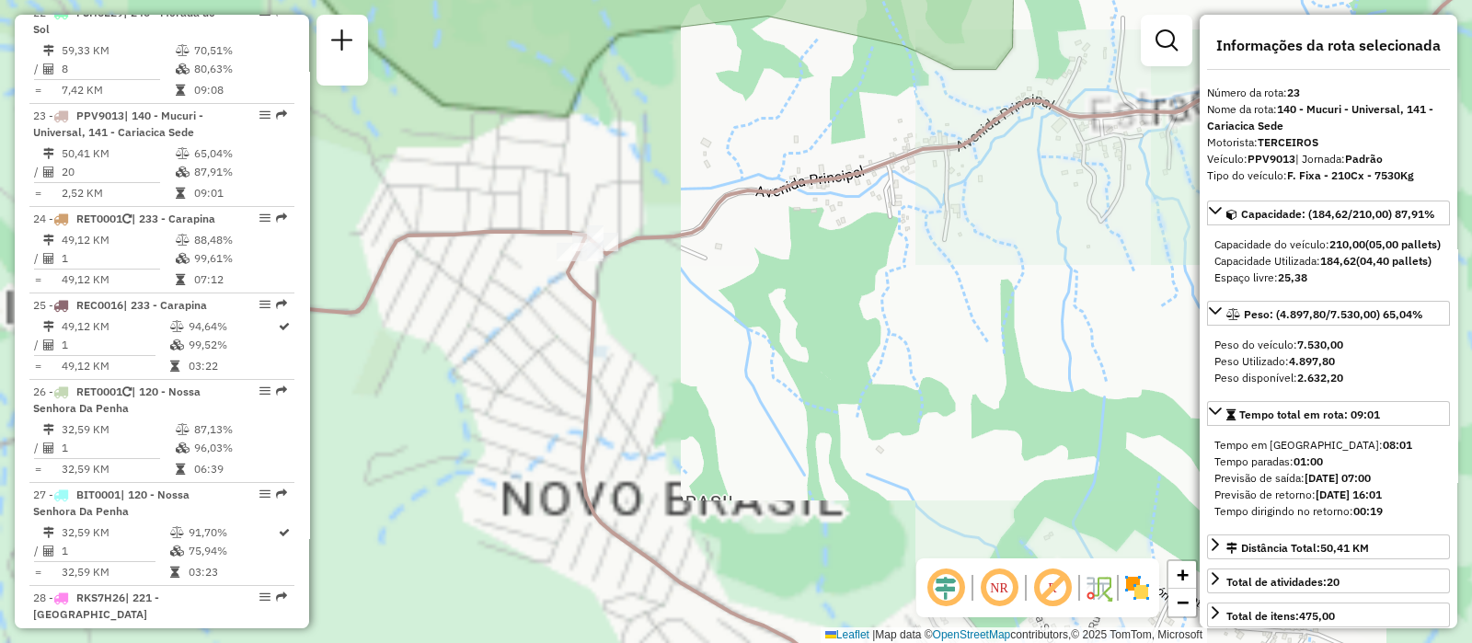
drag, startPoint x: 568, startPoint y: 277, endPoint x: 801, endPoint y: 277, distance: 233.7
click at [801, 277] on div "Janela de atendimento Grade de atendimento Capacidade Transportadoras Veículos …" at bounding box center [736, 321] width 1472 height 643
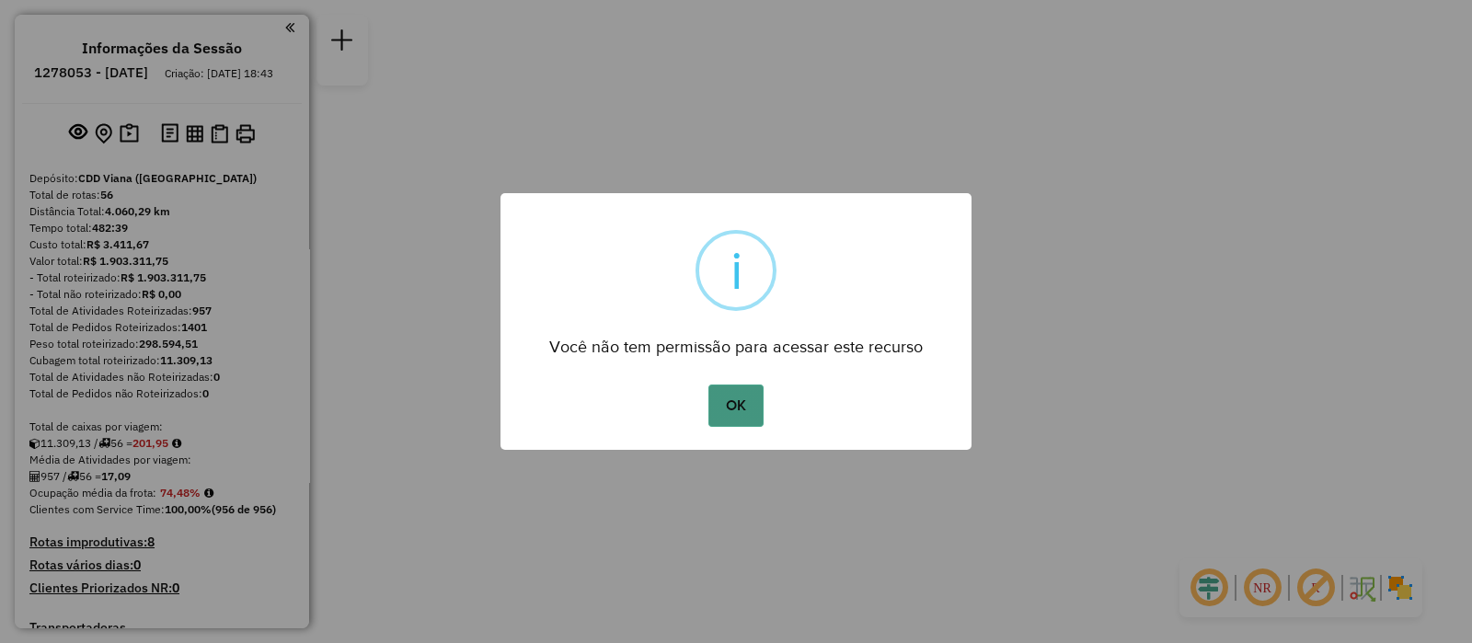
click at [746, 408] on button "OK" at bounding box center [735, 406] width 54 height 42
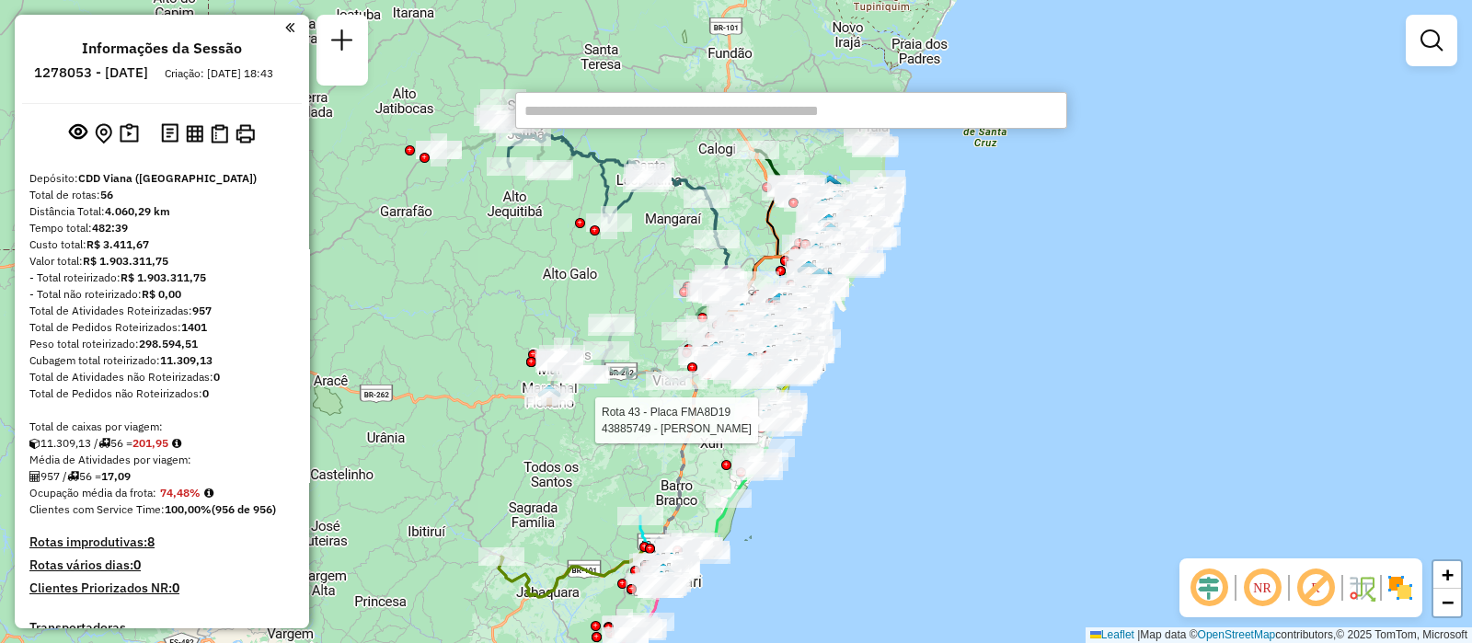
type input "*****"
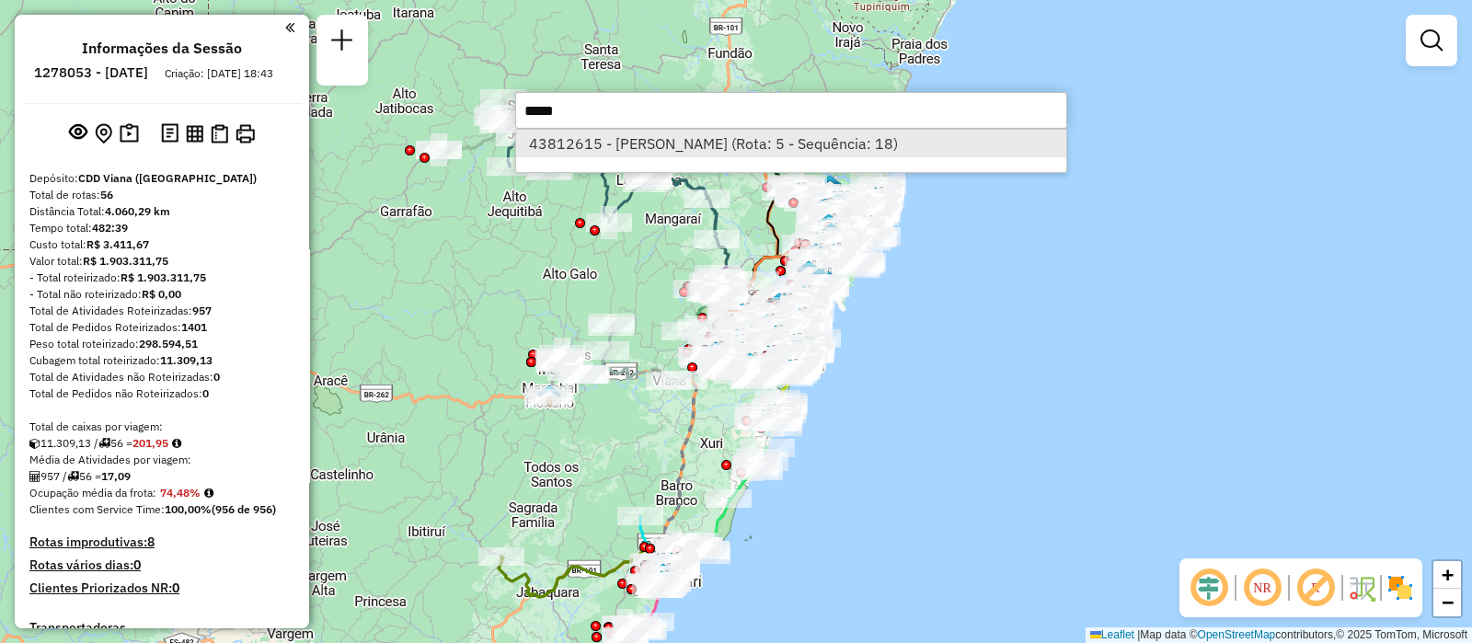
click at [661, 132] on li "43812615 - [PERSON_NAME] (Rota: 5 - Sequência: 18)" at bounding box center [791, 144] width 550 height 28
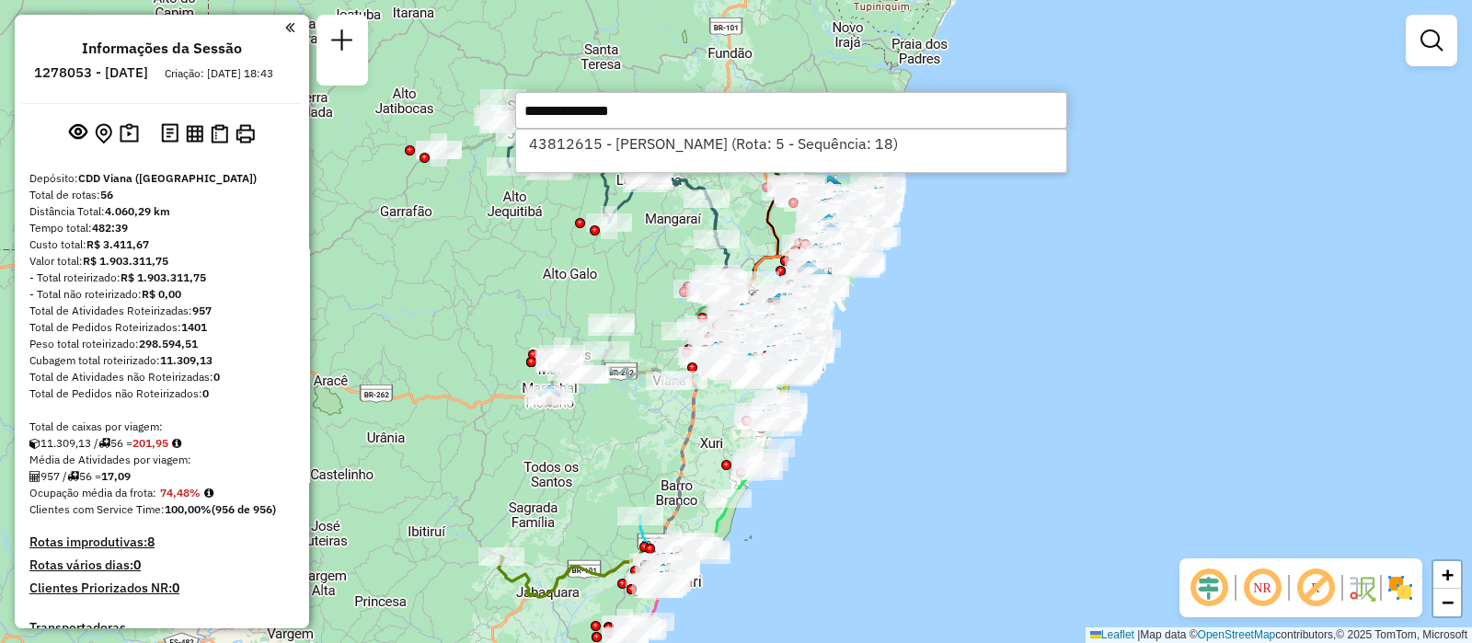
select select "**********"
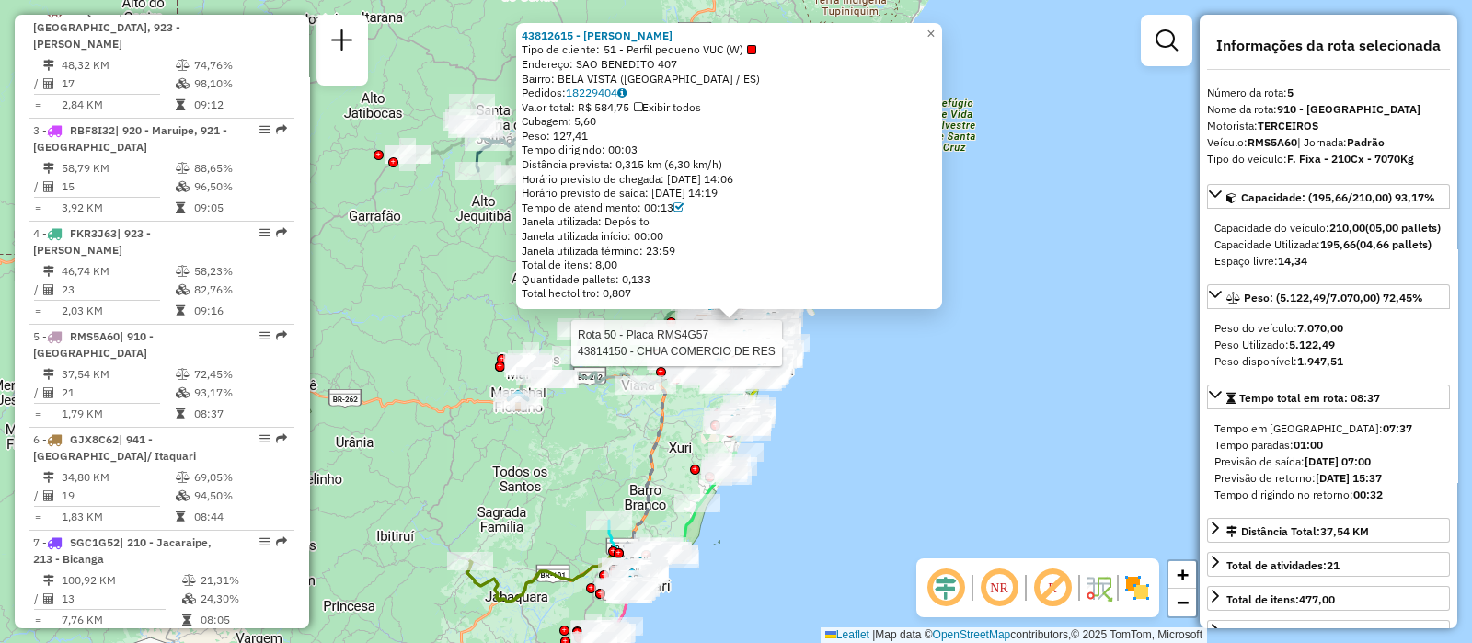
scroll to position [1164, 0]
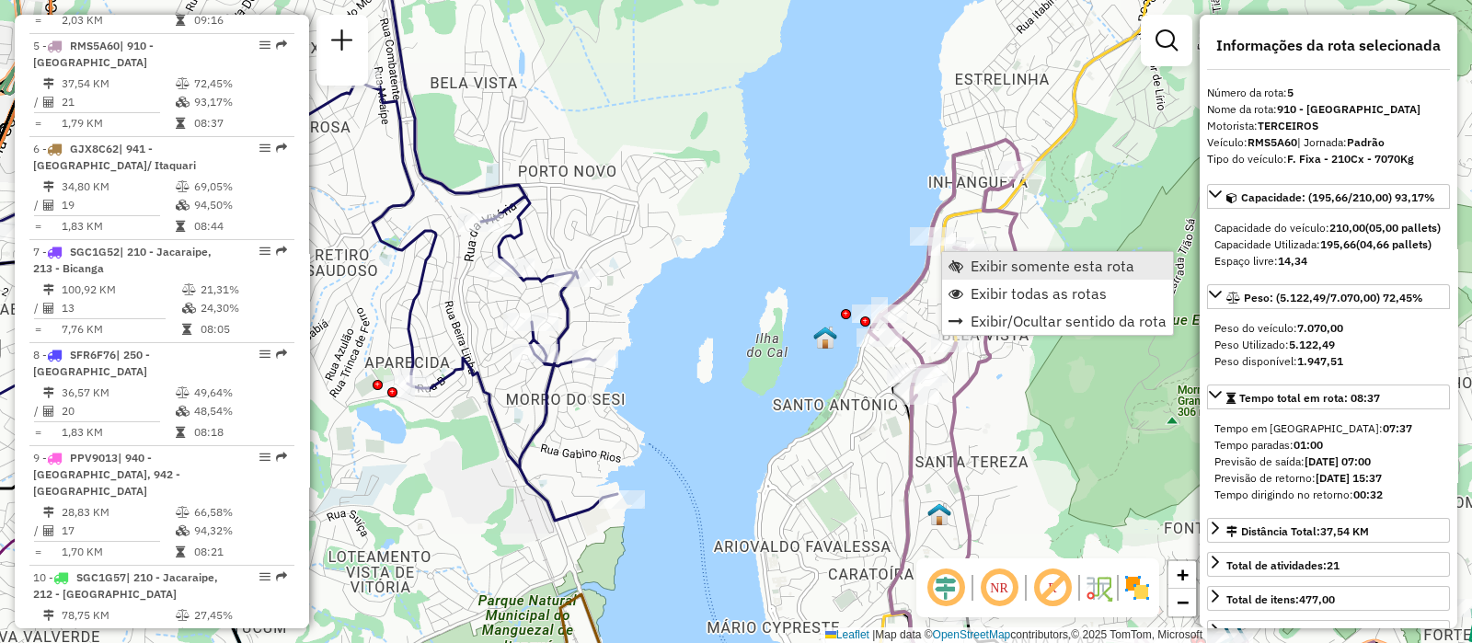
click at [983, 269] on span "Exibir somente esta rota" at bounding box center [1053, 266] width 164 height 15
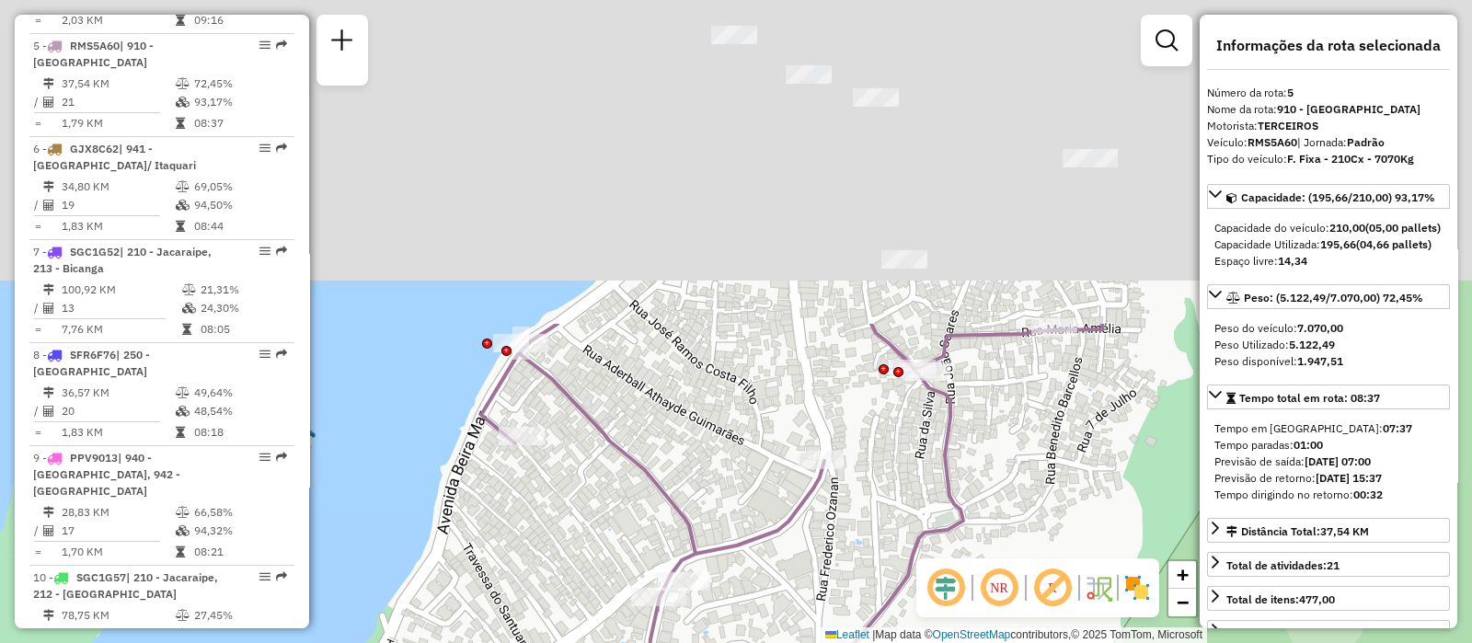
drag, startPoint x: 869, startPoint y: 31, endPoint x: 742, endPoint y: 491, distance: 477.0
click at [742, 491] on div "Janela de atendimento Grade de atendimento Capacidade Transportadoras Veículos …" at bounding box center [736, 321] width 1472 height 643
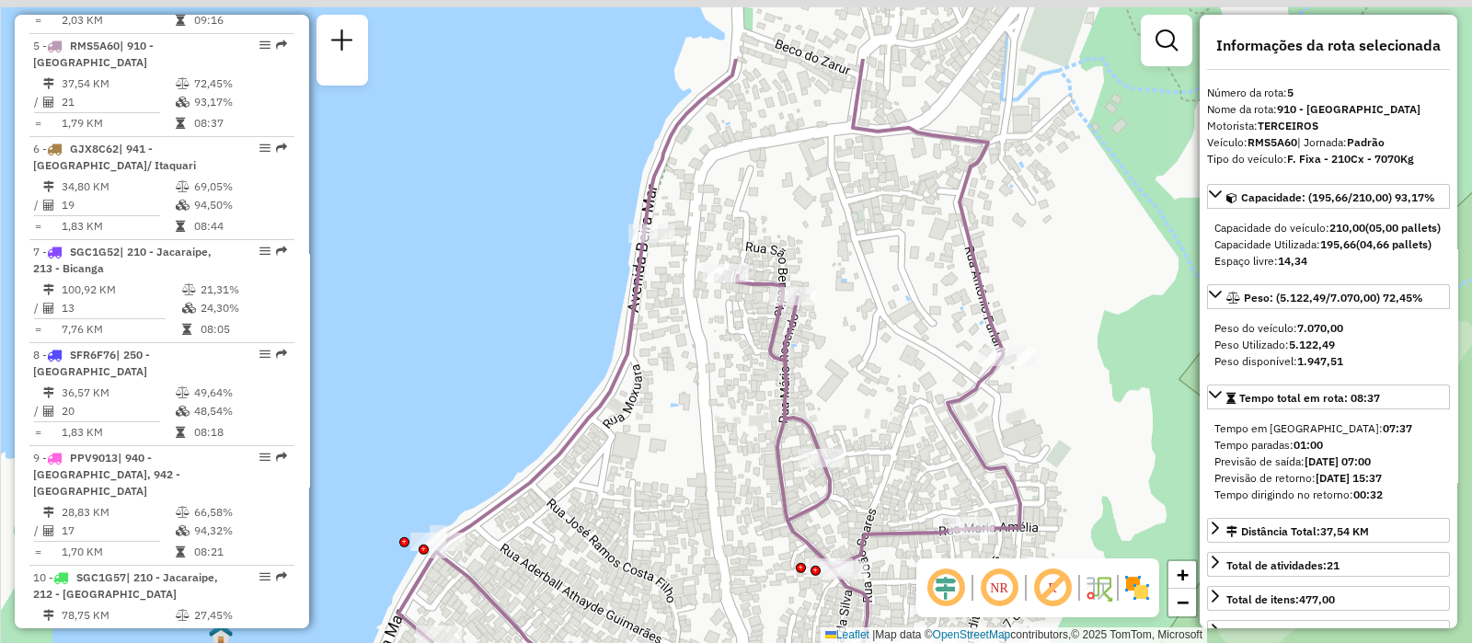
drag, startPoint x: 799, startPoint y: 324, endPoint x: 711, endPoint y: 549, distance: 241.8
click at [711, 549] on div "Janela de atendimento Grade de atendimento Capacidade Transportadoras Veículos …" at bounding box center [736, 321] width 1472 height 643
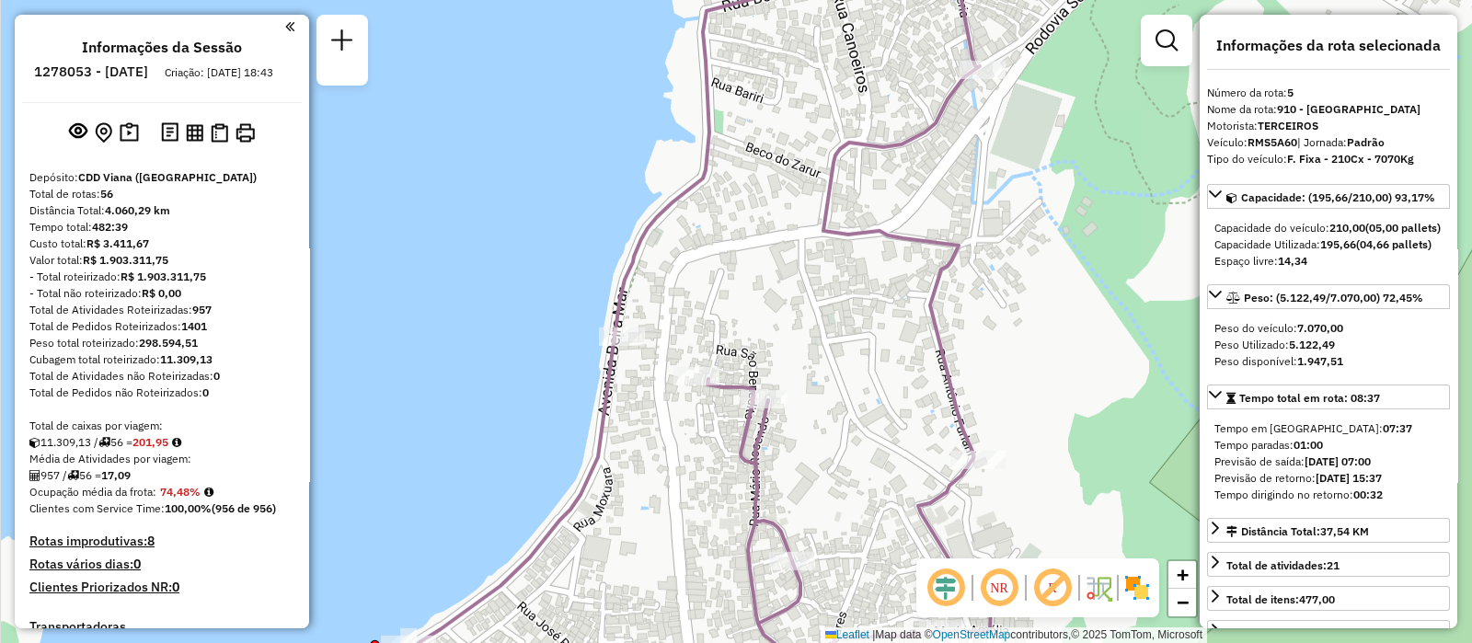
scroll to position [0, 0]
click at [109, 65] on h6 "1278053 - [DATE]" at bounding box center [91, 72] width 114 height 17
copy h6 "1278053"
click at [1293, 90] on div "Número da rota: 5" at bounding box center [1328, 93] width 243 height 17
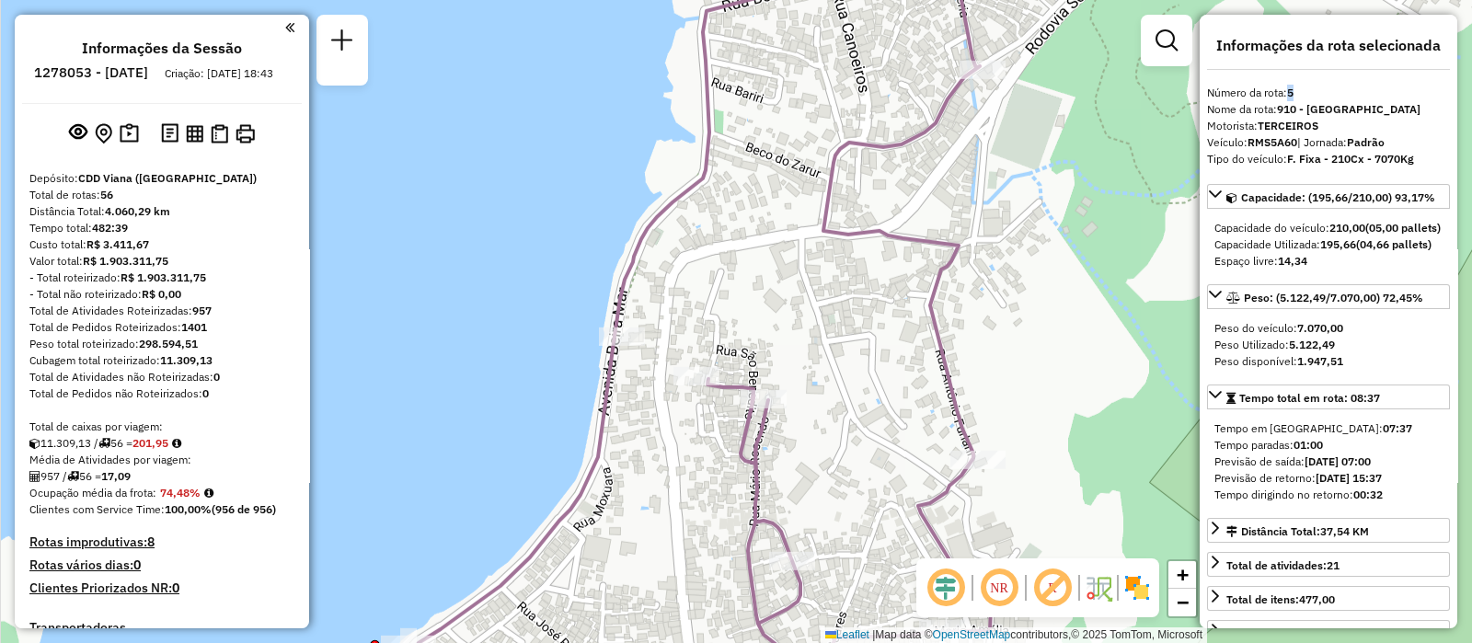
copy strong "5"
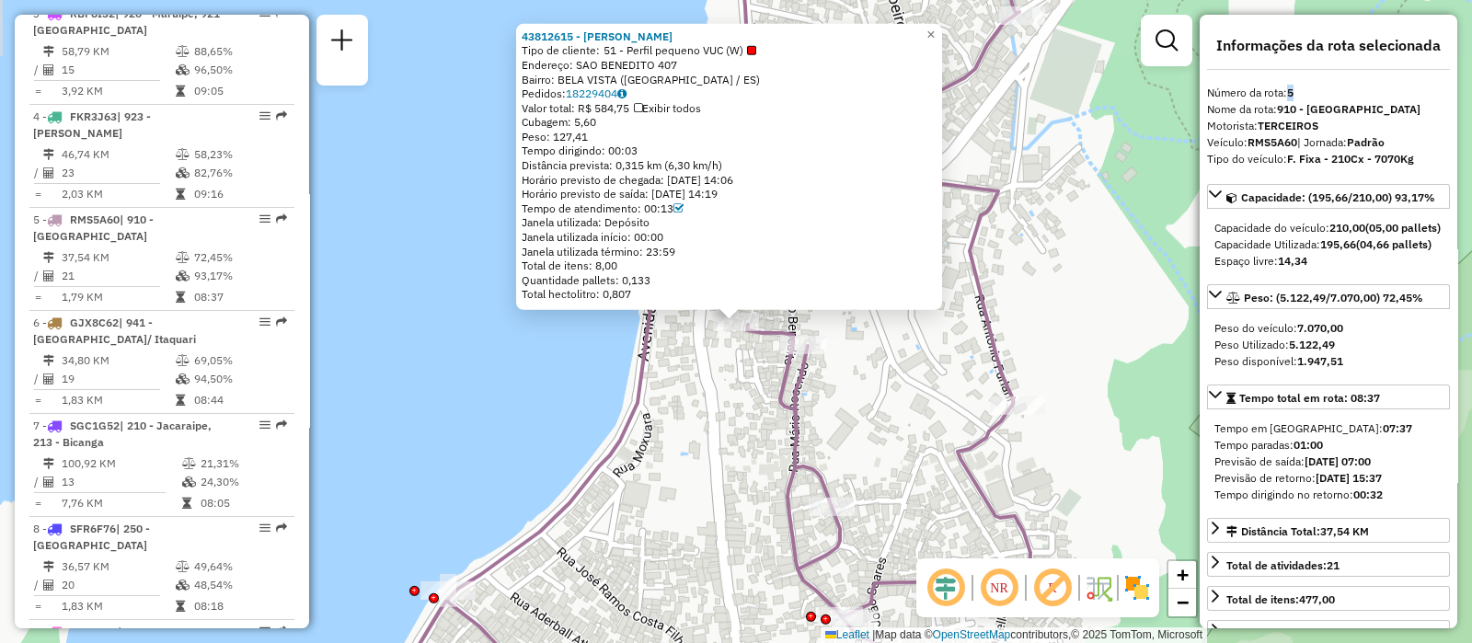
scroll to position [1164, 0]
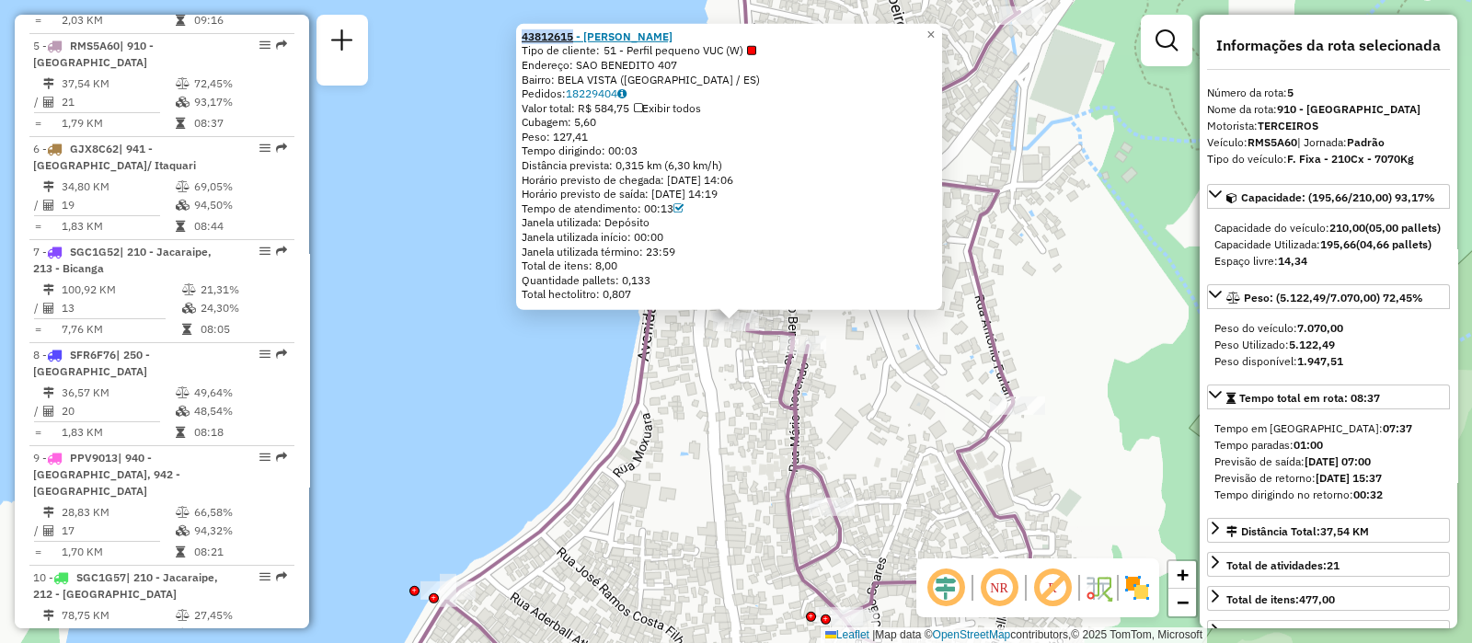
copy strong "43812615"
drag, startPoint x: 525, startPoint y: 34, endPoint x: 581, endPoint y: 34, distance: 56.1
click at [581, 34] on div "43812615 - LUCAS TELLES GONCALV Tipo de cliente: 51 - Perfil pequeno VUC (W) En…" at bounding box center [729, 167] width 426 height 286
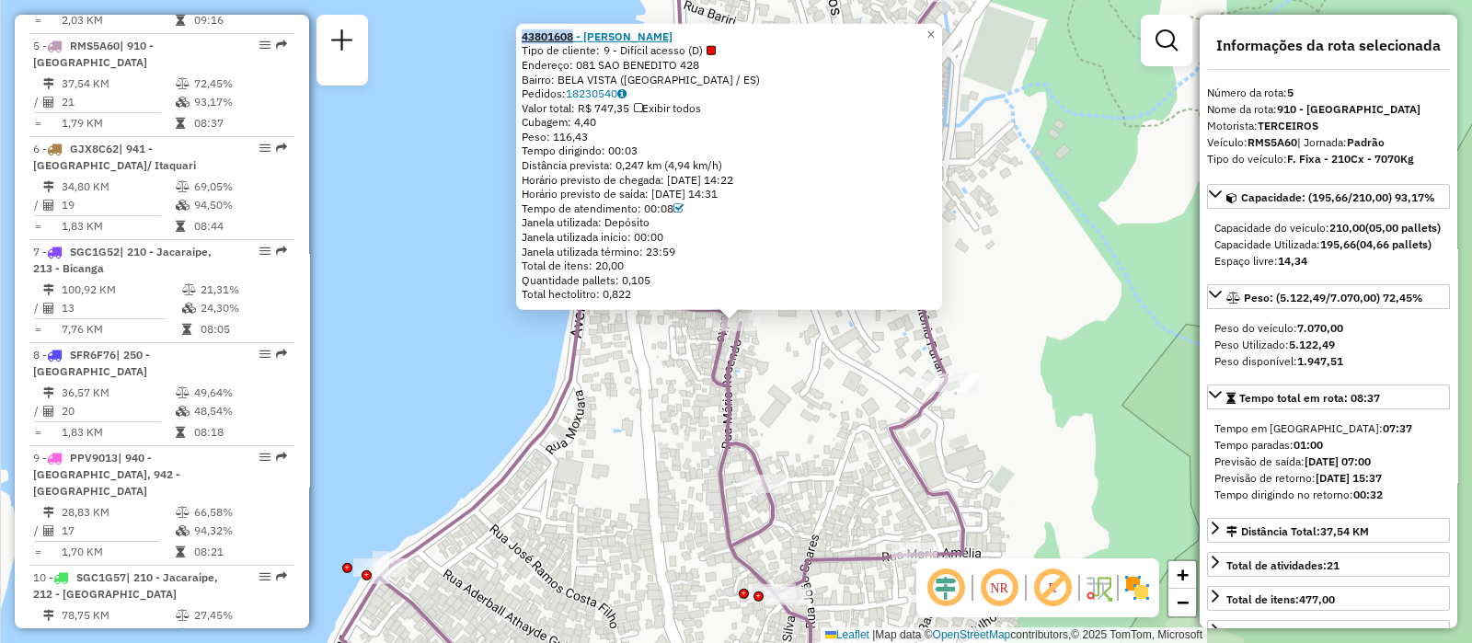
copy strong "43801608"
drag, startPoint x: 525, startPoint y: 38, endPoint x: 454, endPoint y: 3, distance: 79.8
click at [492, 18] on div "43801608 - [PERSON_NAME] DA SILV Tipo de cliente: 9 - Difícil acesso (D) Endere…" at bounding box center [736, 321] width 1472 height 643
